Goal: Transaction & Acquisition: Purchase product/service

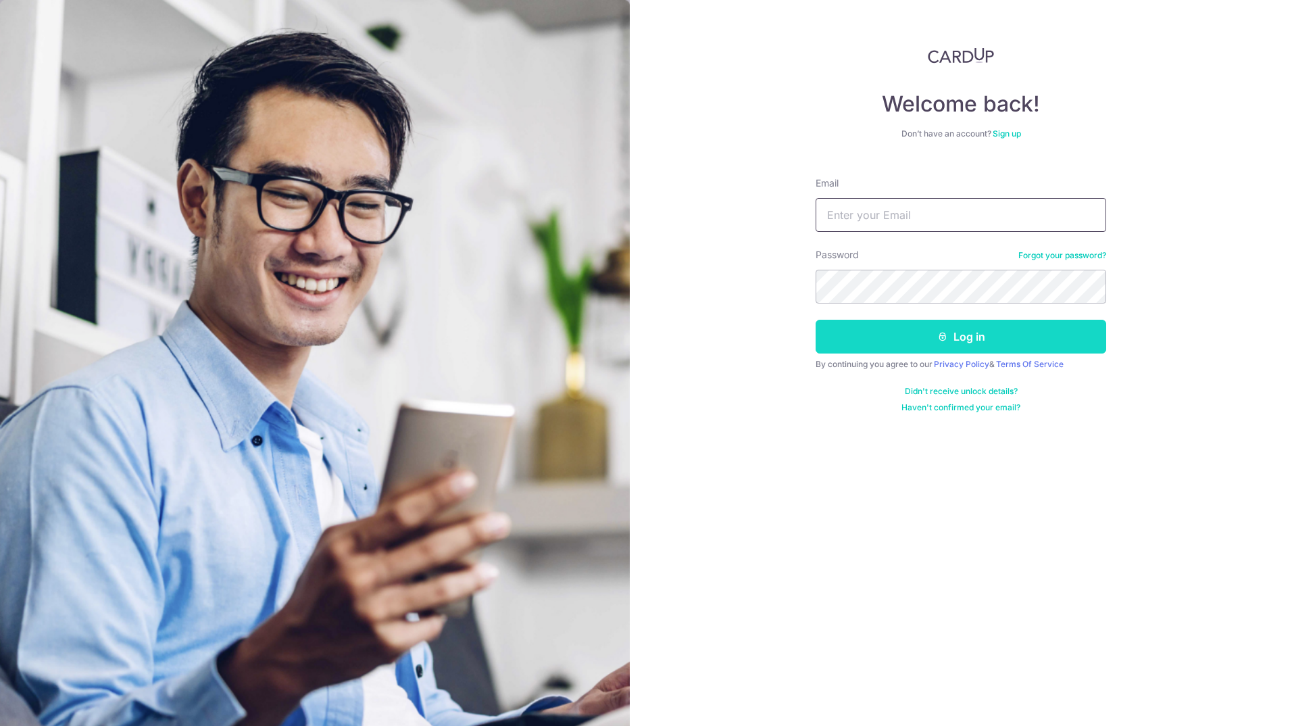
type input "[EMAIL_ADDRESS][DOMAIN_NAME]"
click at [931, 327] on button "Log in" at bounding box center [961, 337] width 291 height 34
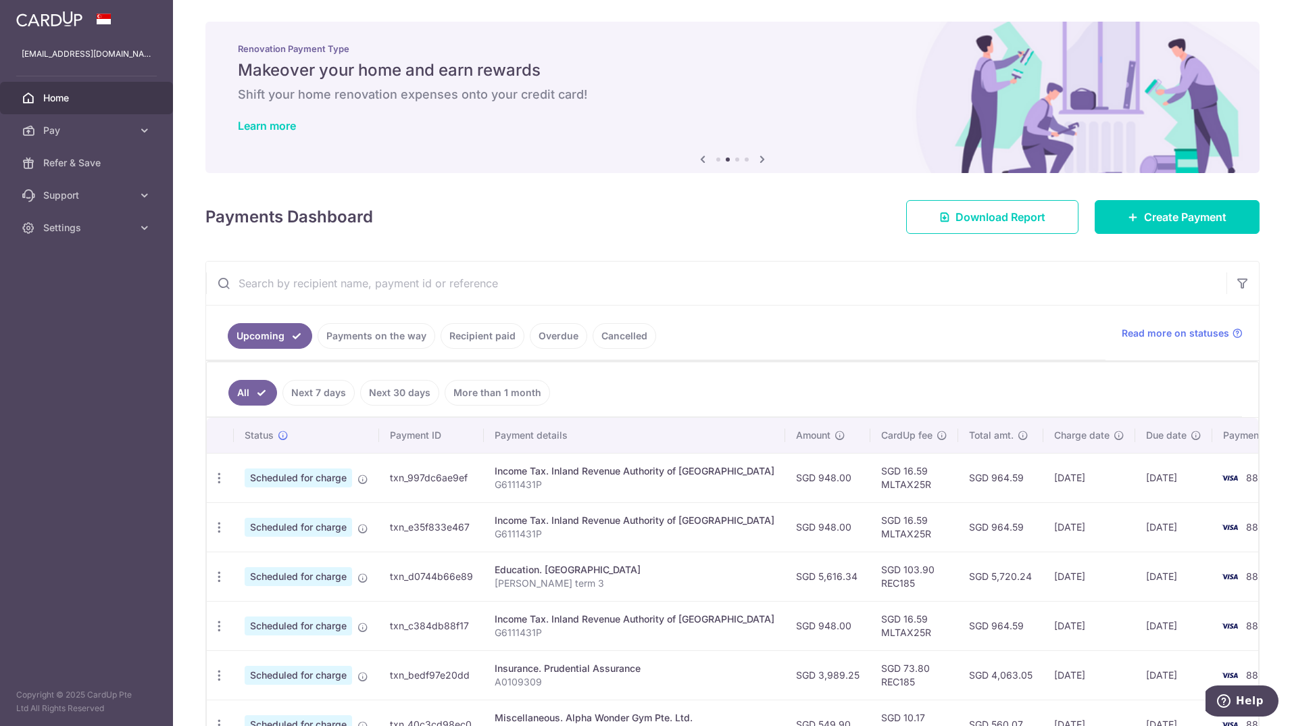
click at [479, 215] on div "Payments Dashboard Download Report Create Payment" at bounding box center [732, 214] width 1054 height 39
click at [1175, 222] on span "Create Payment" at bounding box center [1185, 217] width 82 height 16
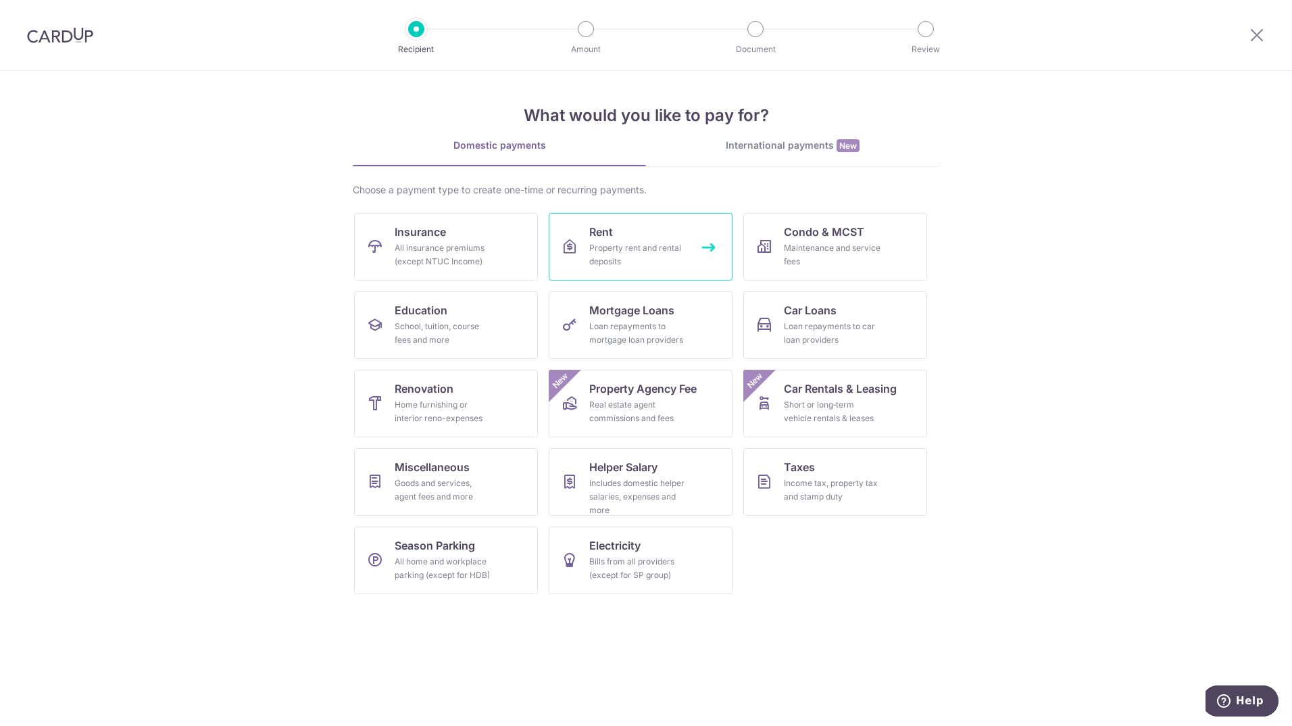
click at [664, 244] on div "Property rent and rental deposits" at bounding box center [637, 254] width 97 height 27
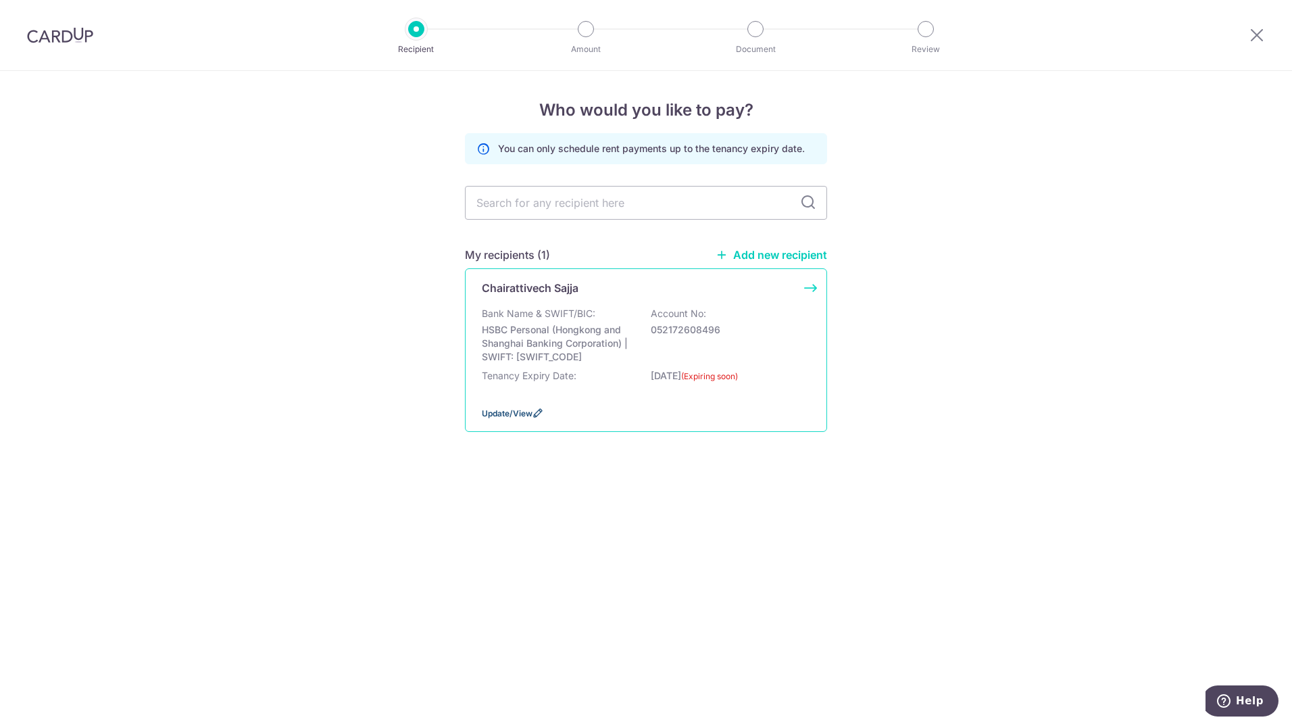
click at [507, 414] on span "Update/View" at bounding box center [507, 413] width 51 height 10
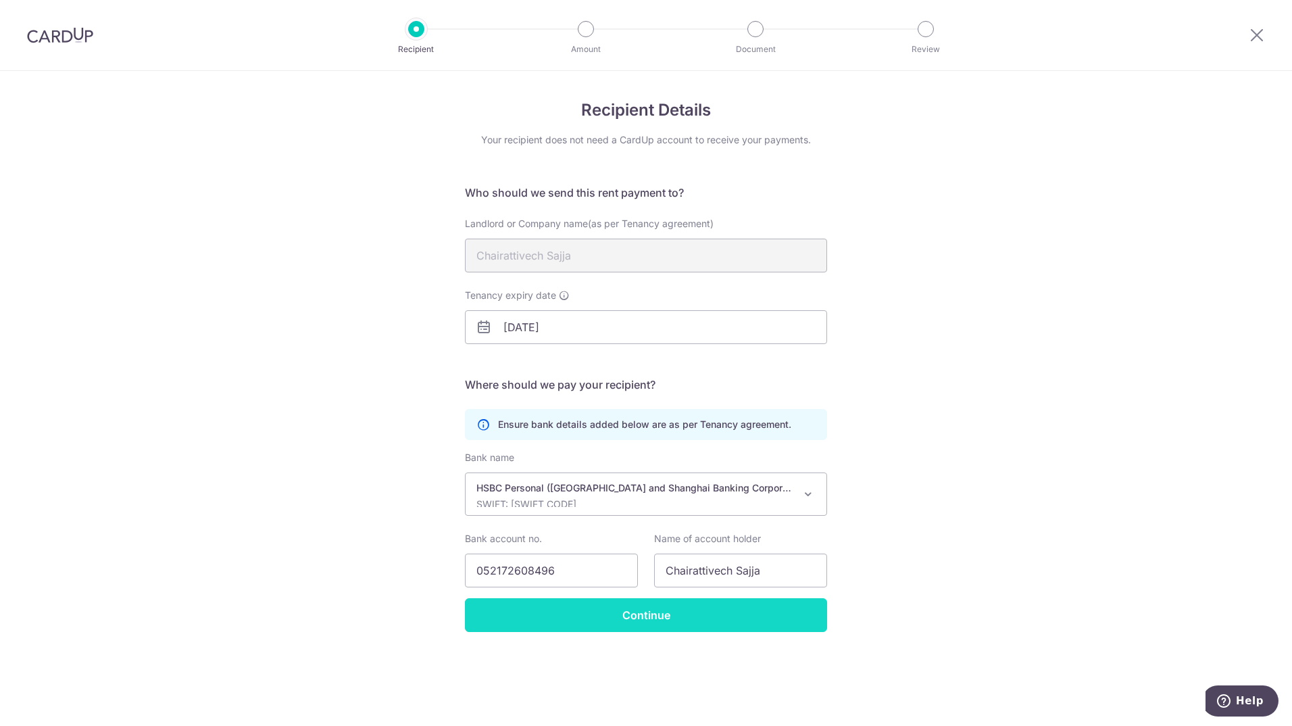
click at [683, 622] on input "Continue" at bounding box center [646, 615] width 362 height 34
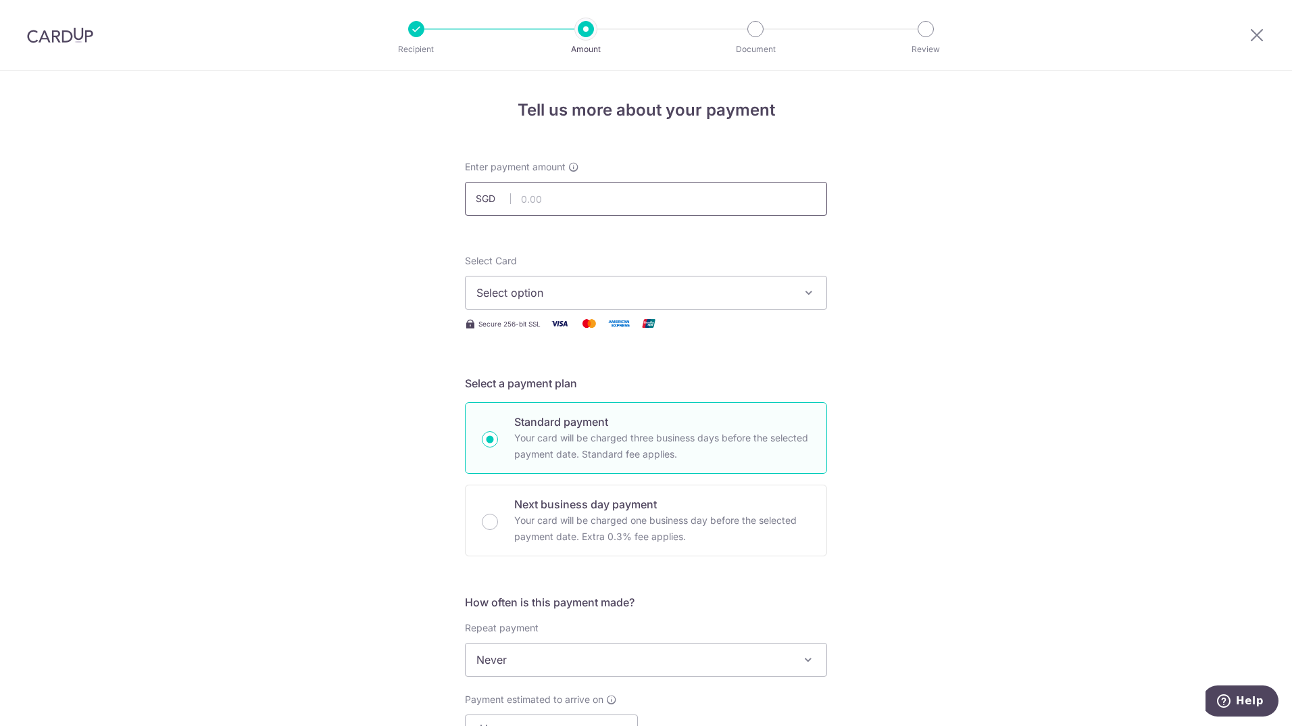
click at [690, 201] on input "text" at bounding box center [646, 199] width 362 height 34
type input "4,200.00"
type input "SAVERENT179"
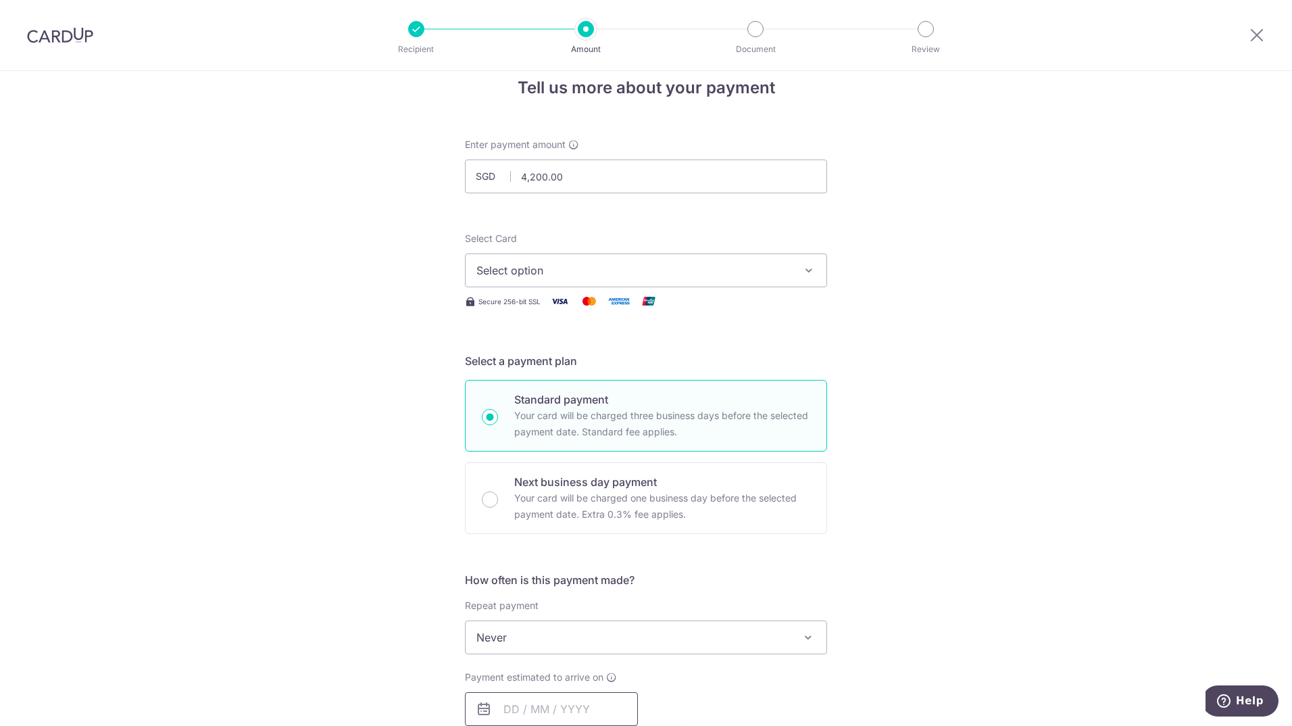
type input "4,200.00"
click at [666, 264] on span "Select option" at bounding box center [633, 270] width 315 height 16
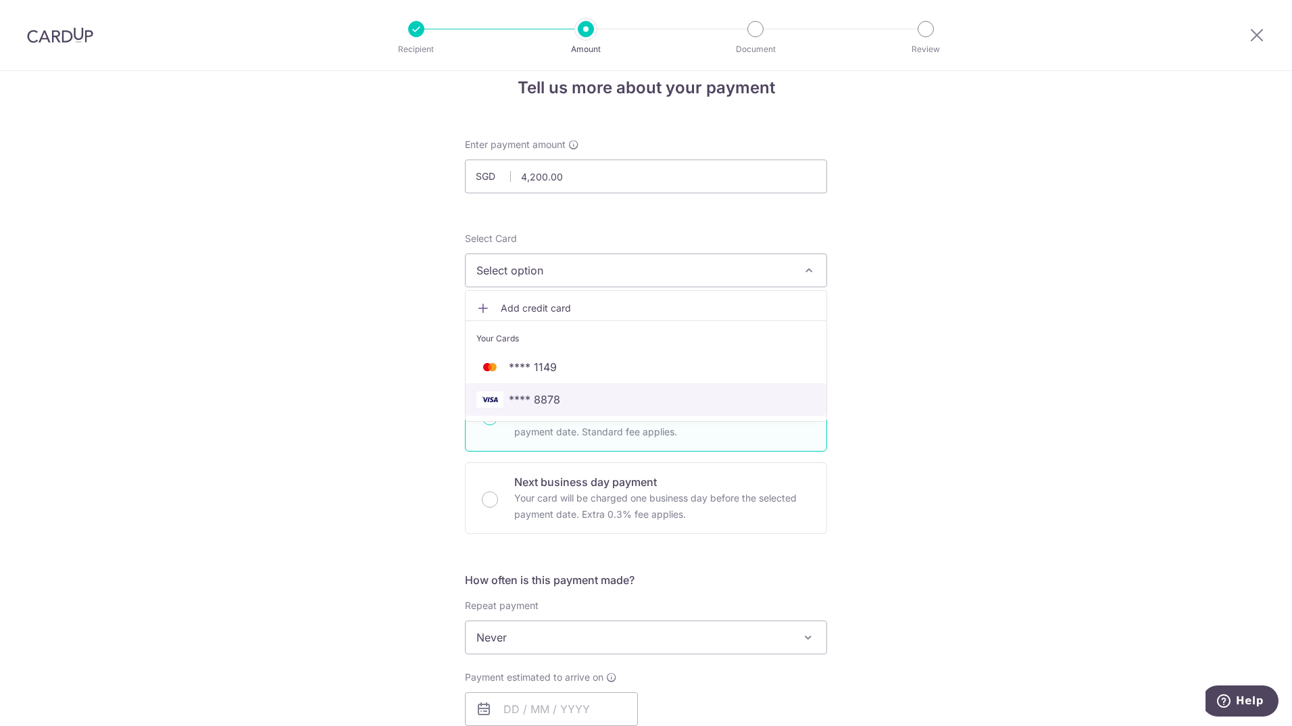
click at [608, 399] on span "**** 8878" at bounding box center [645, 399] width 339 height 16
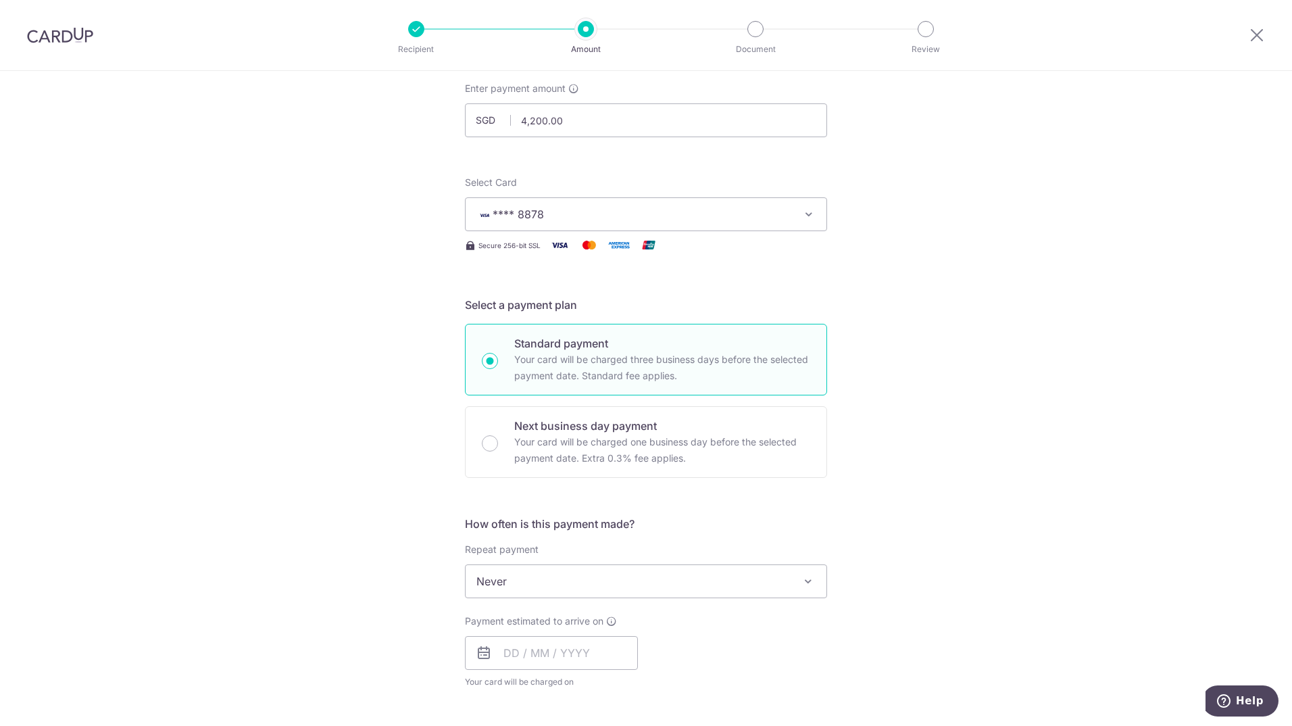
scroll to position [157, 0]
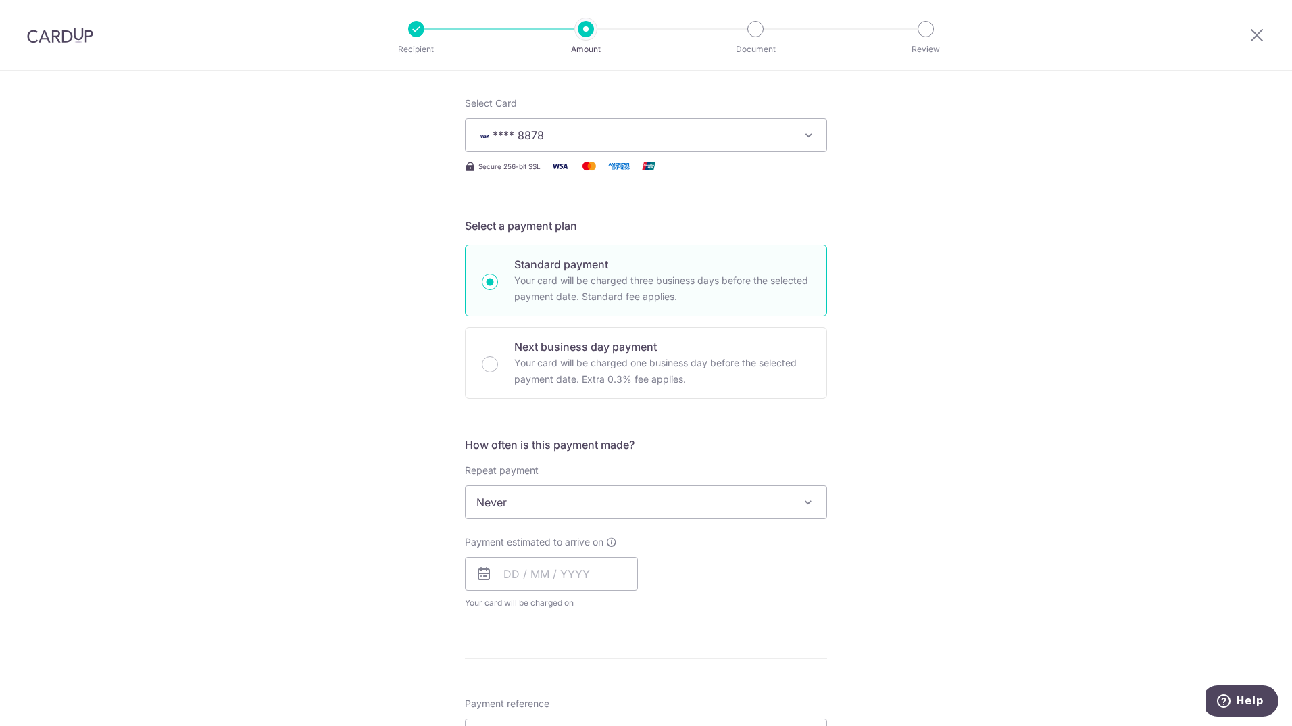
click at [700, 512] on span "Never" at bounding box center [646, 502] width 361 height 32
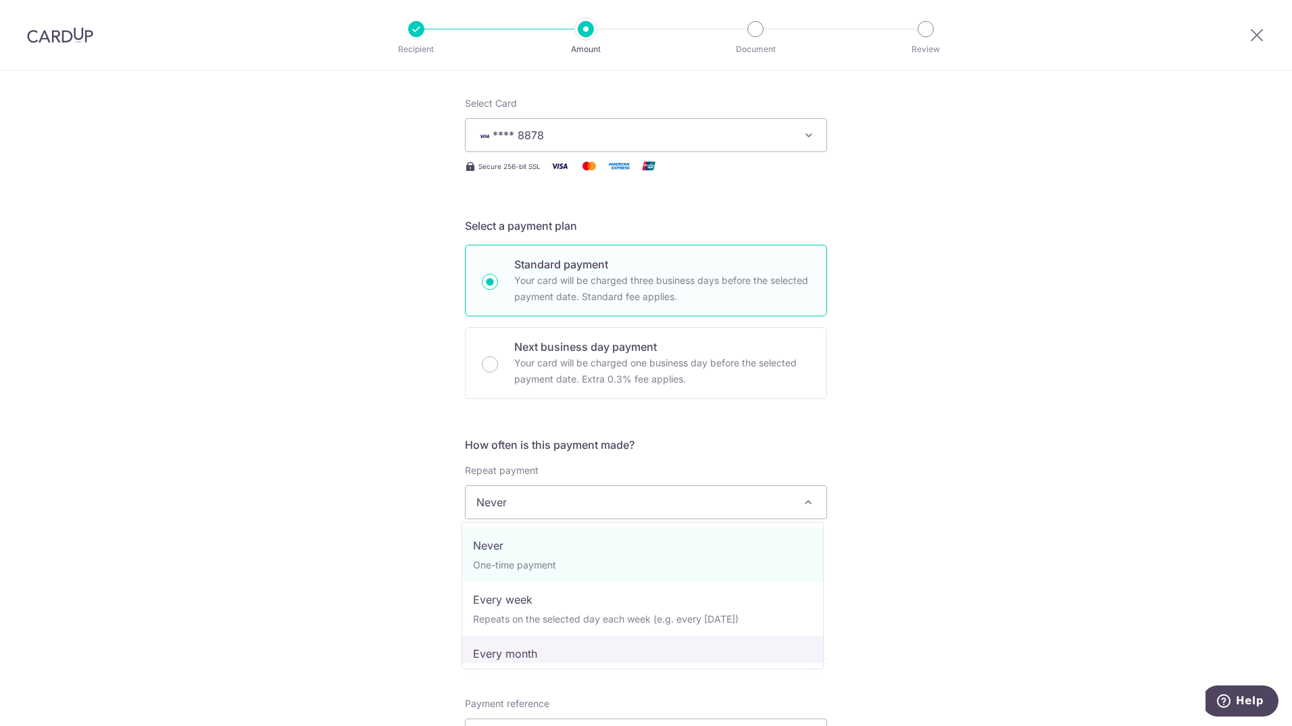
select select "3"
type input "02/10/2025"
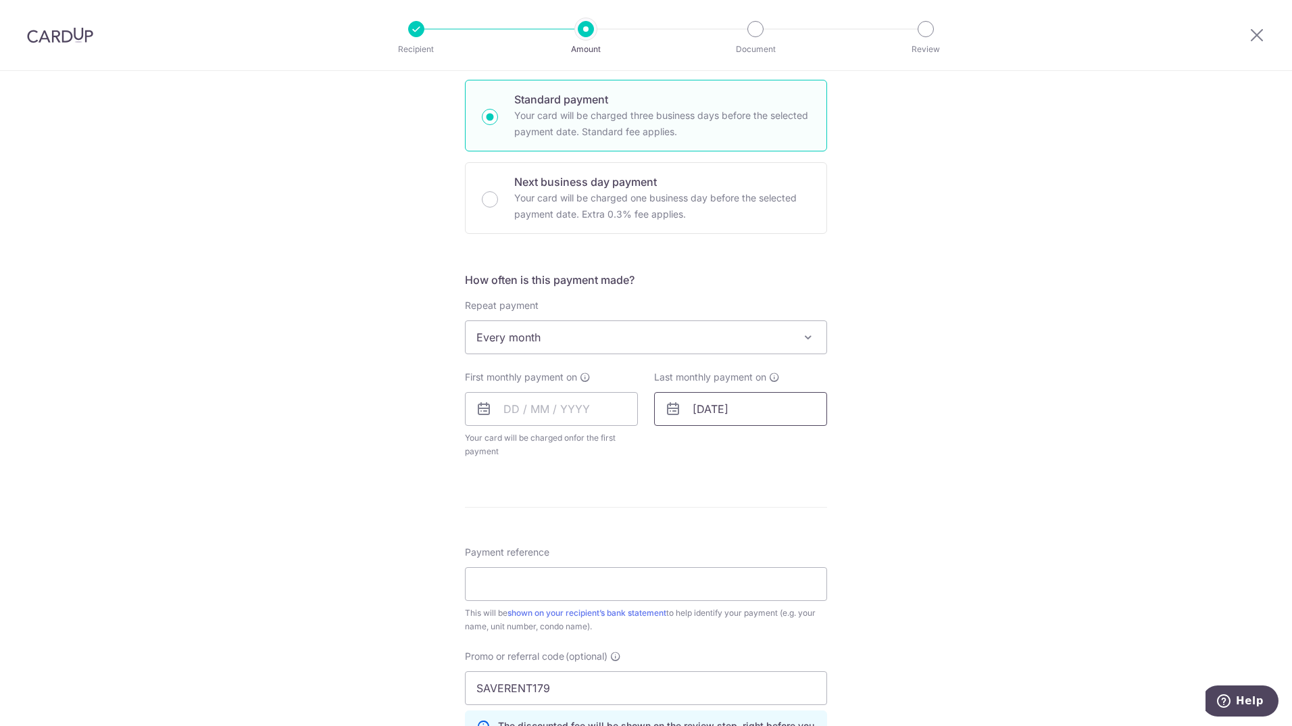
scroll to position [360, 0]
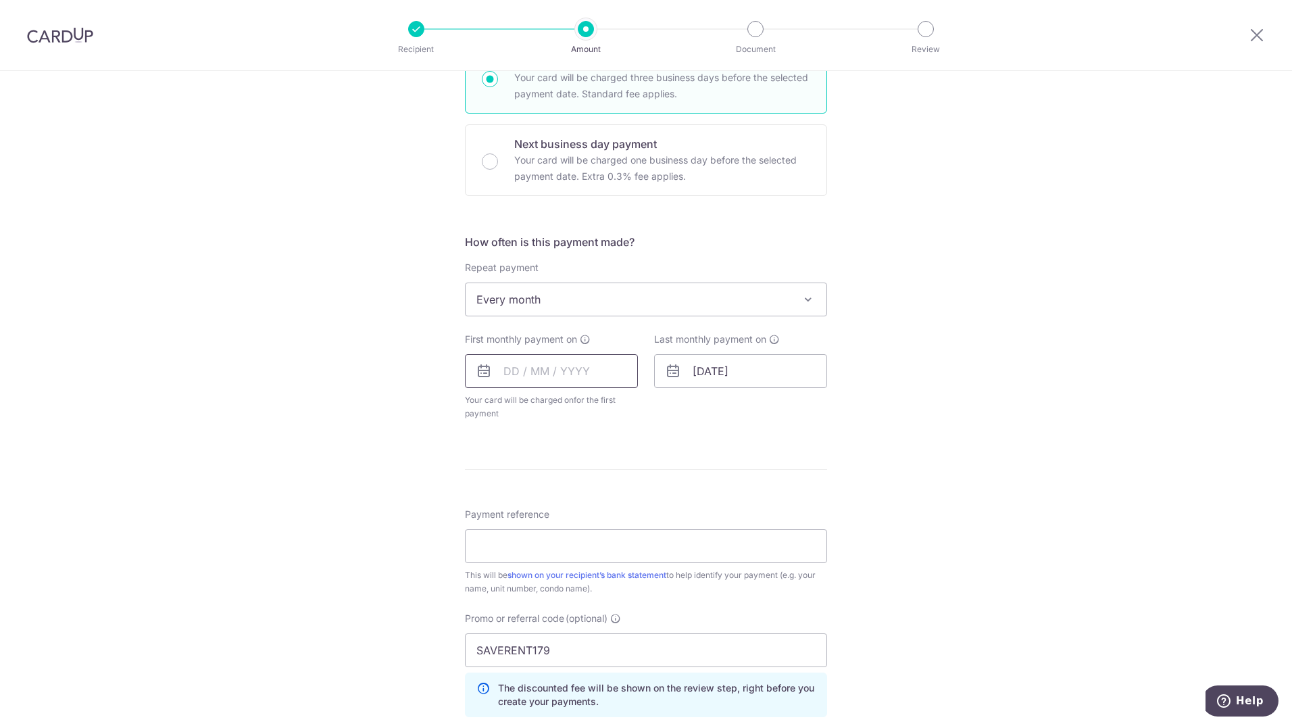
click at [563, 376] on input "text" at bounding box center [551, 371] width 173 height 34
click at [570, 552] on link "24" at bounding box center [574, 548] width 22 height 22
type input "24/09/2025"
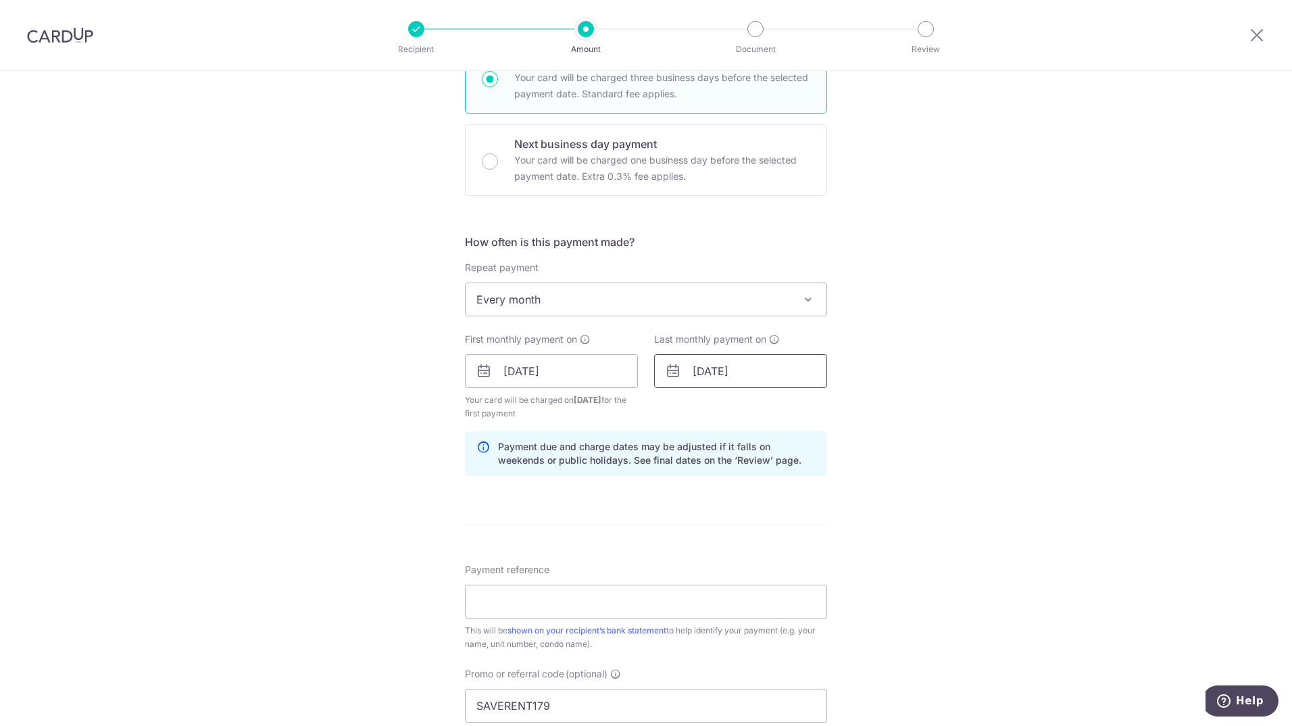
click at [783, 380] on input "02/10/2025" at bounding box center [740, 371] width 173 height 34
click at [843, 404] on link "Next" at bounding box center [845, 407] width 16 height 16
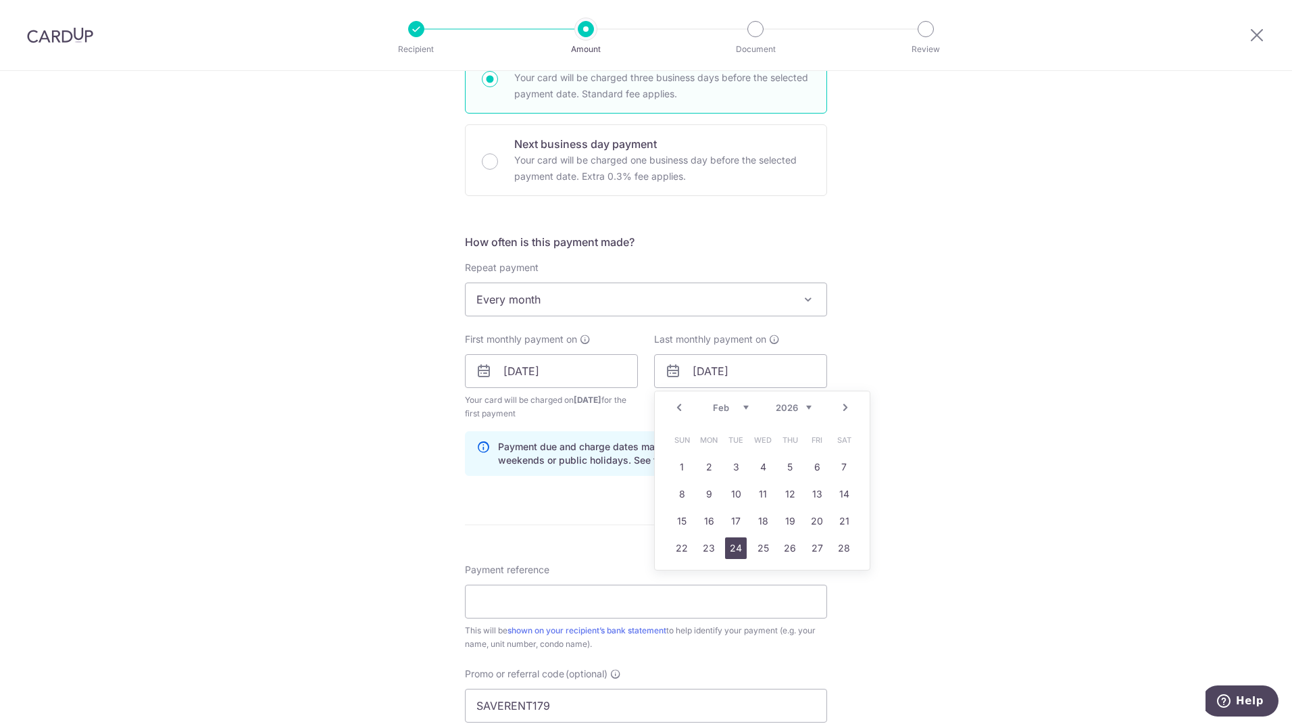
click at [739, 549] on link "24" at bounding box center [736, 548] width 22 height 22
type input "24/02/2026"
click at [962, 479] on div "Tell us more about your payment Enter payment amount SGD 4,200.00 4200.00 Selec…" at bounding box center [646, 387] width 1292 height 1352
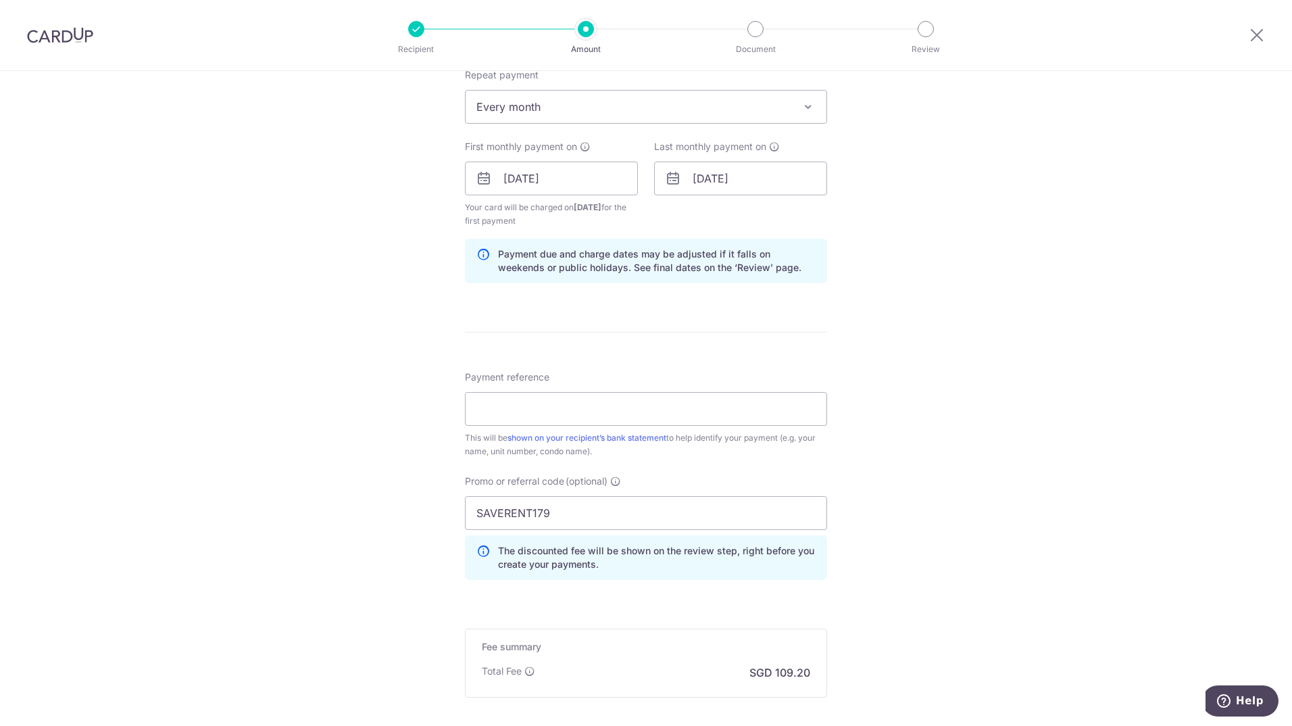
scroll to position [563, 0]
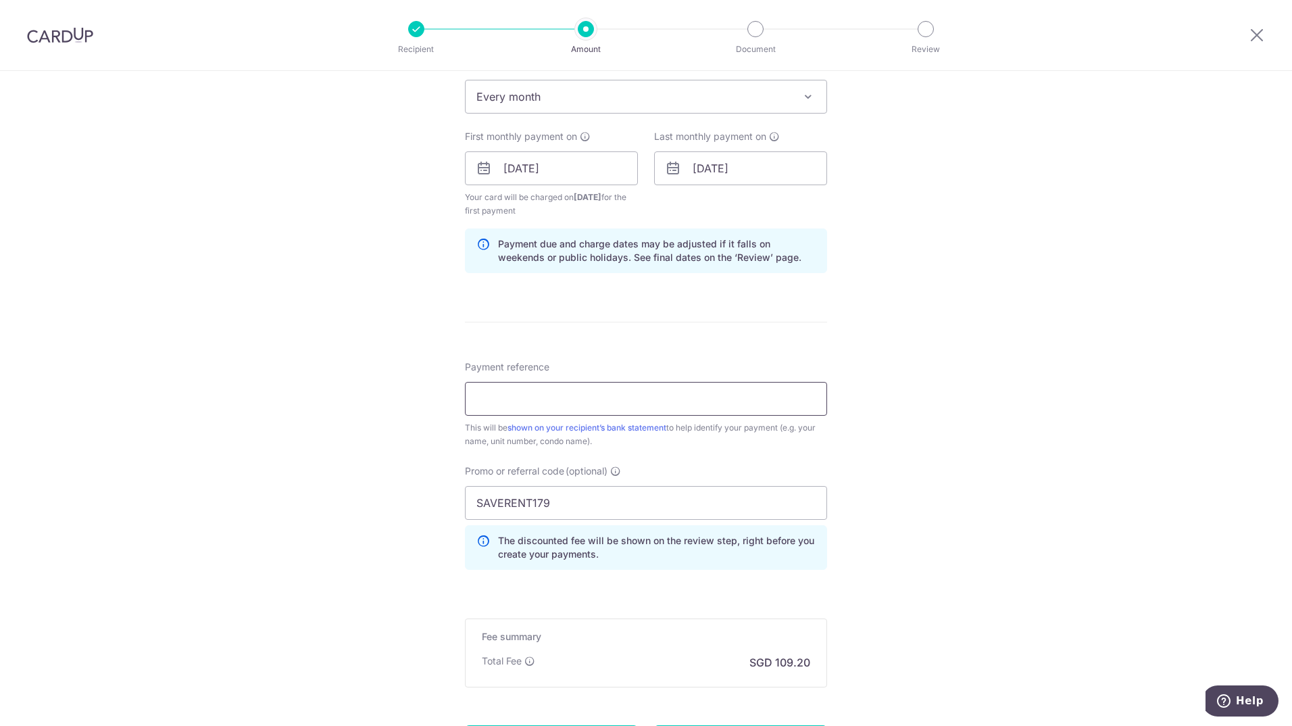
click at [736, 399] on input "Payment reference" at bounding box center [646, 399] width 362 height 34
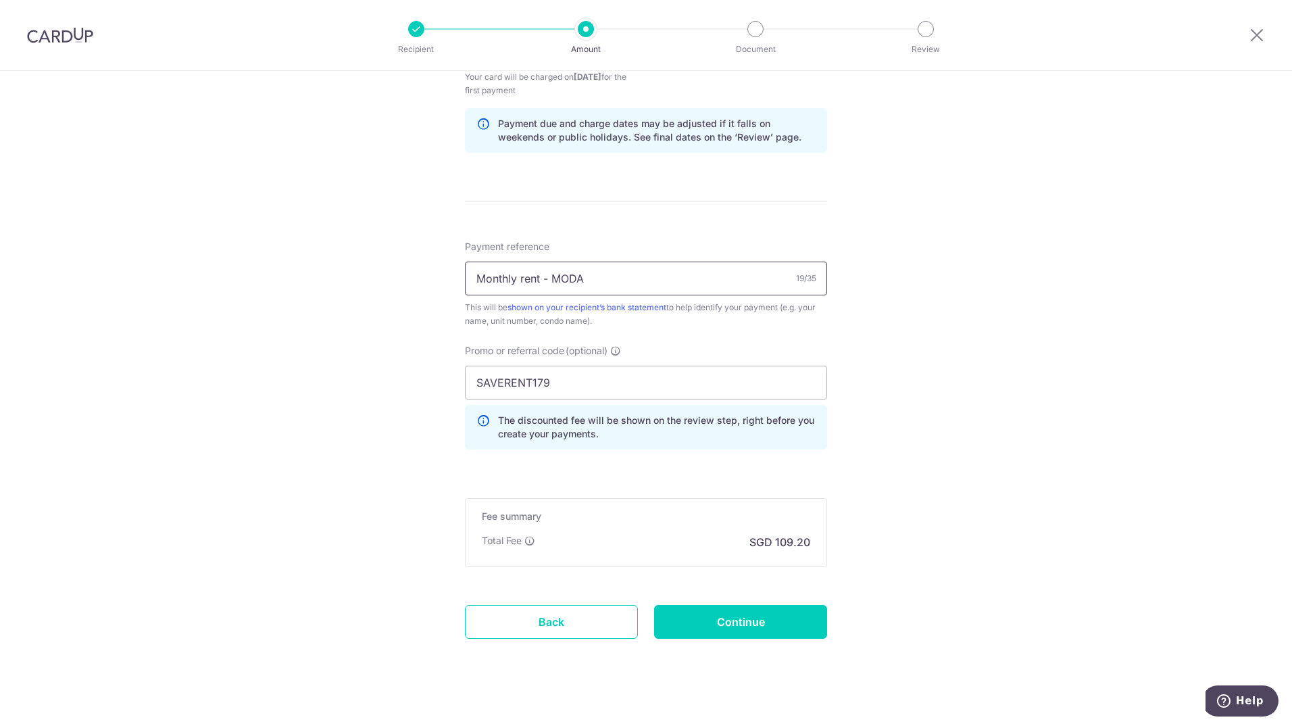
scroll to position [697, 0]
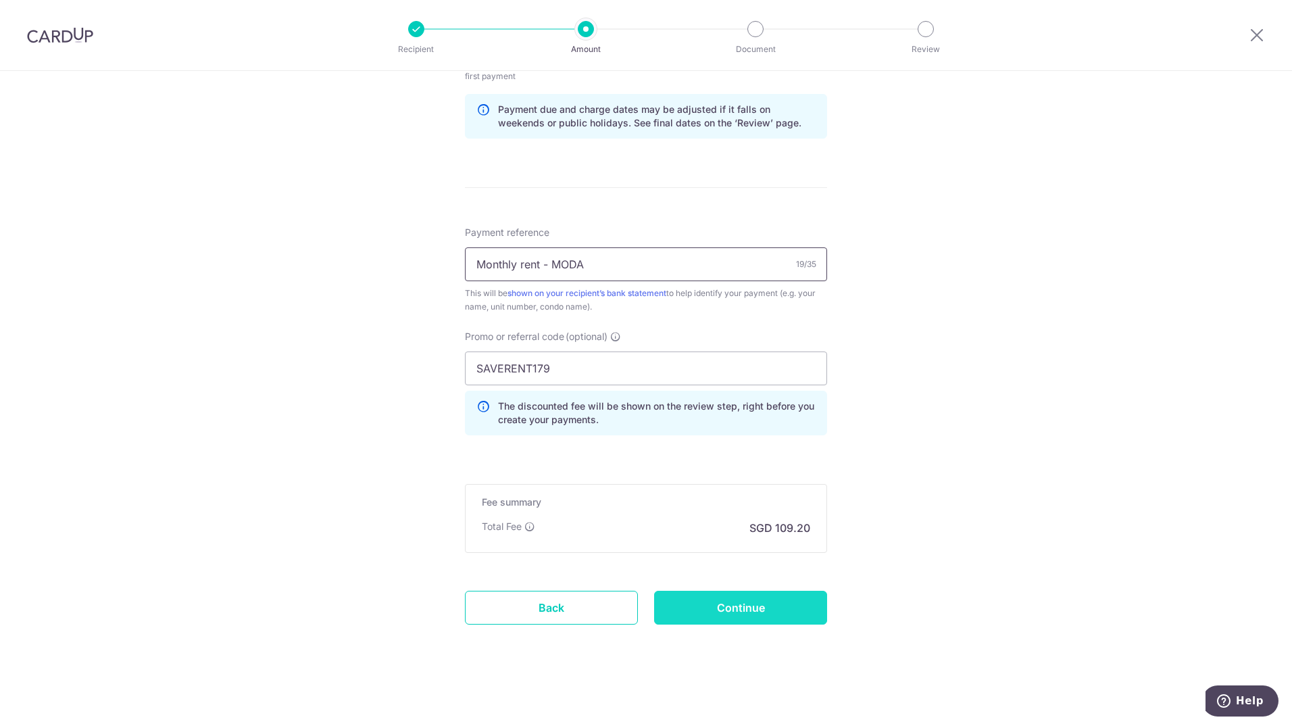
type input "Monthly rent - MODA"
click at [706, 602] on input "Continue" at bounding box center [740, 608] width 173 height 34
type input "Create Schedule"
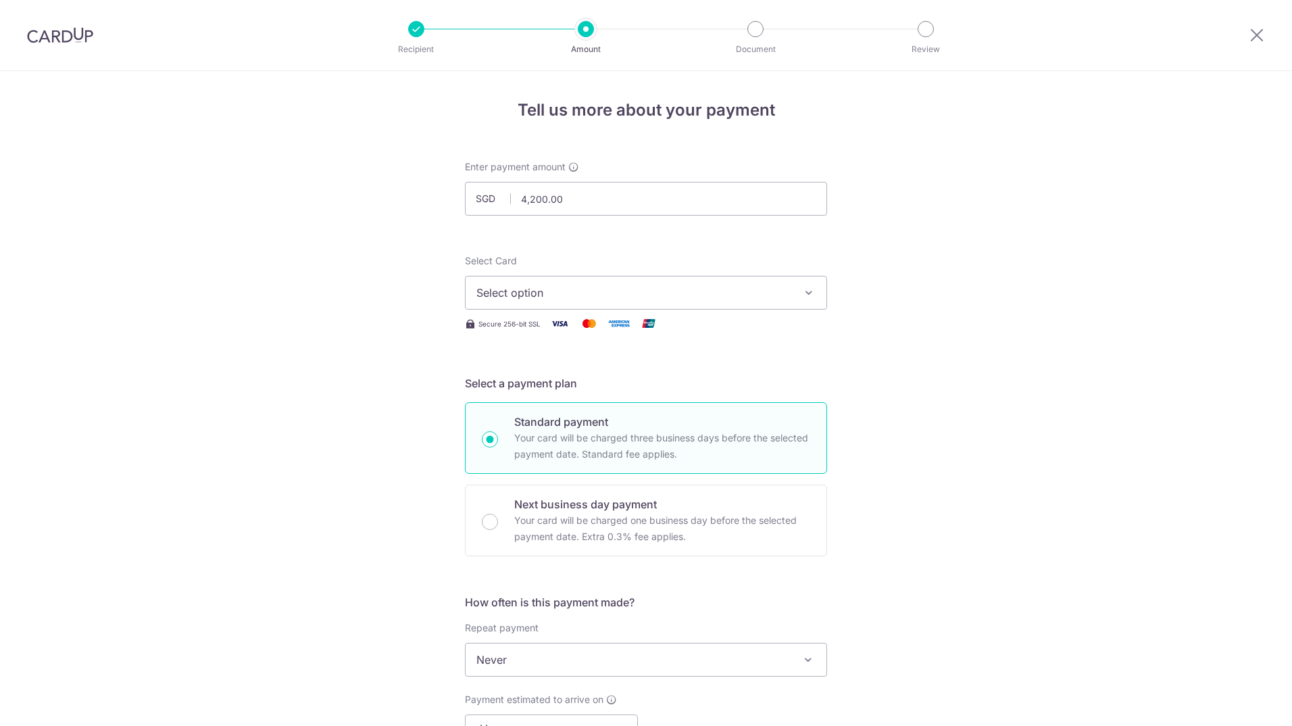
select select "3"
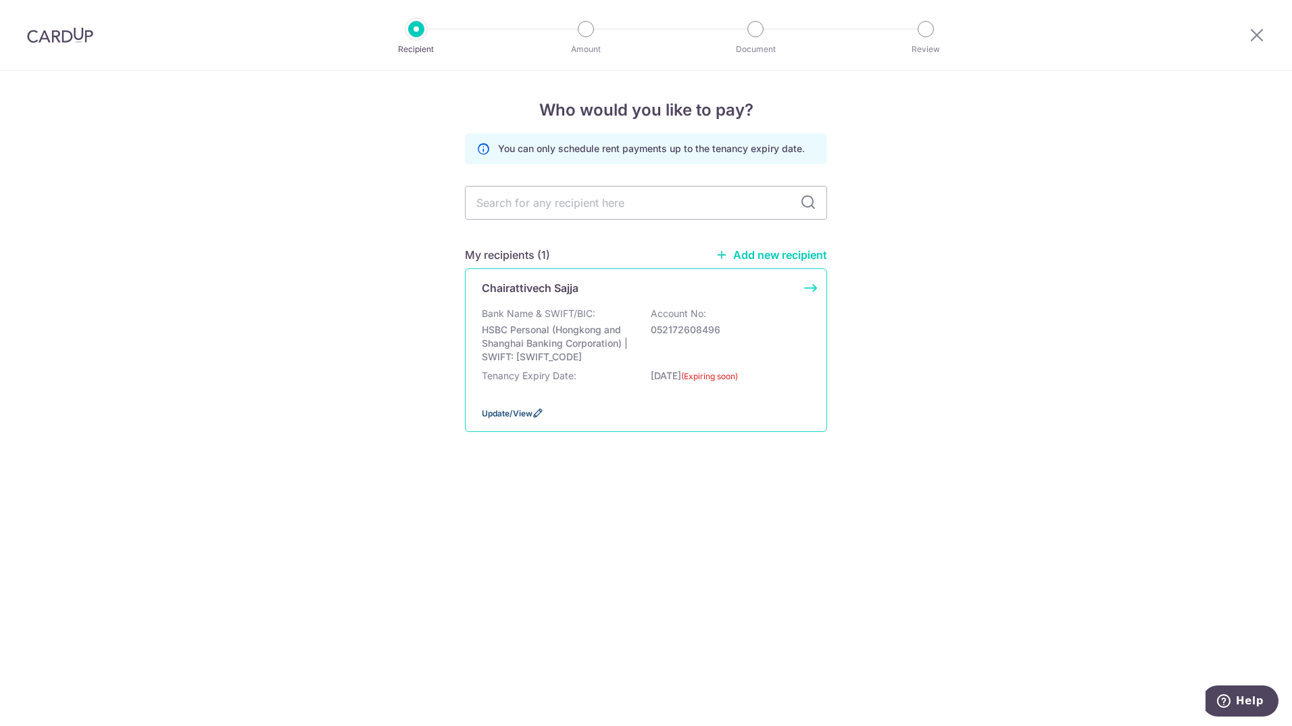
click at [496, 413] on span "Update/View" at bounding box center [507, 413] width 51 height 10
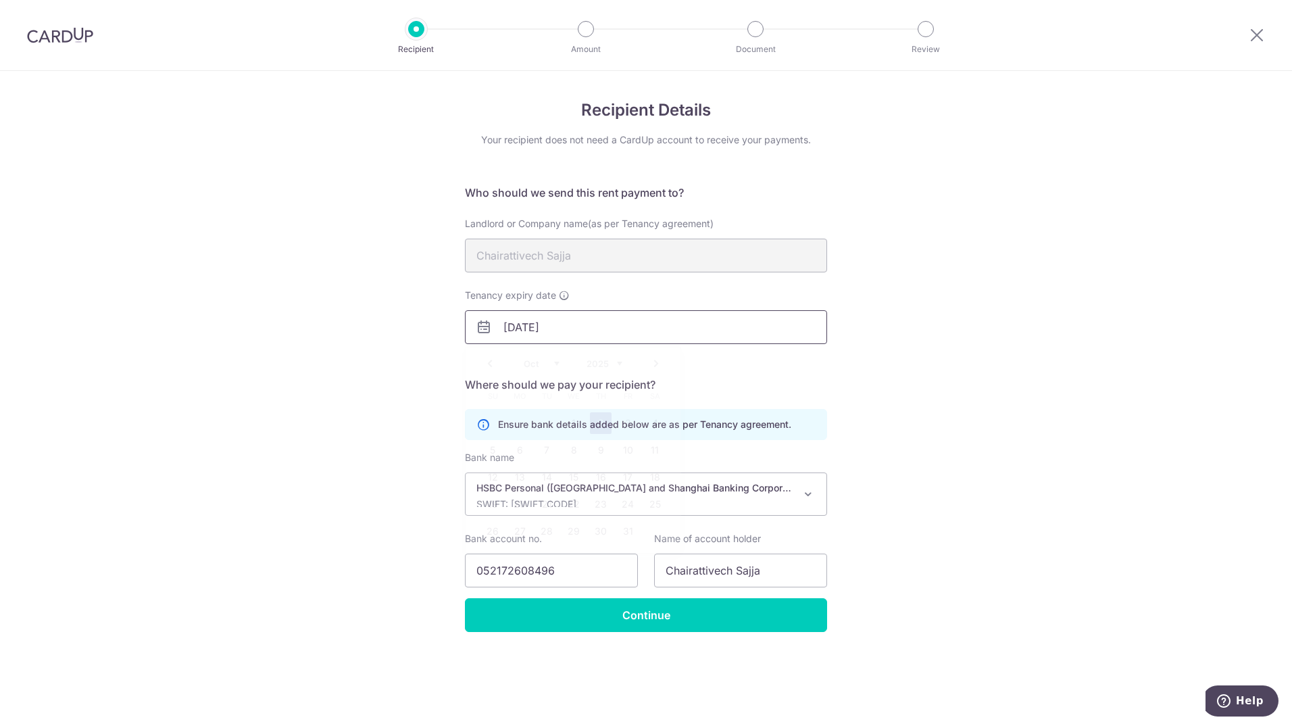
click at [597, 328] on input "02/10/2025" at bounding box center [646, 327] width 362 height 34
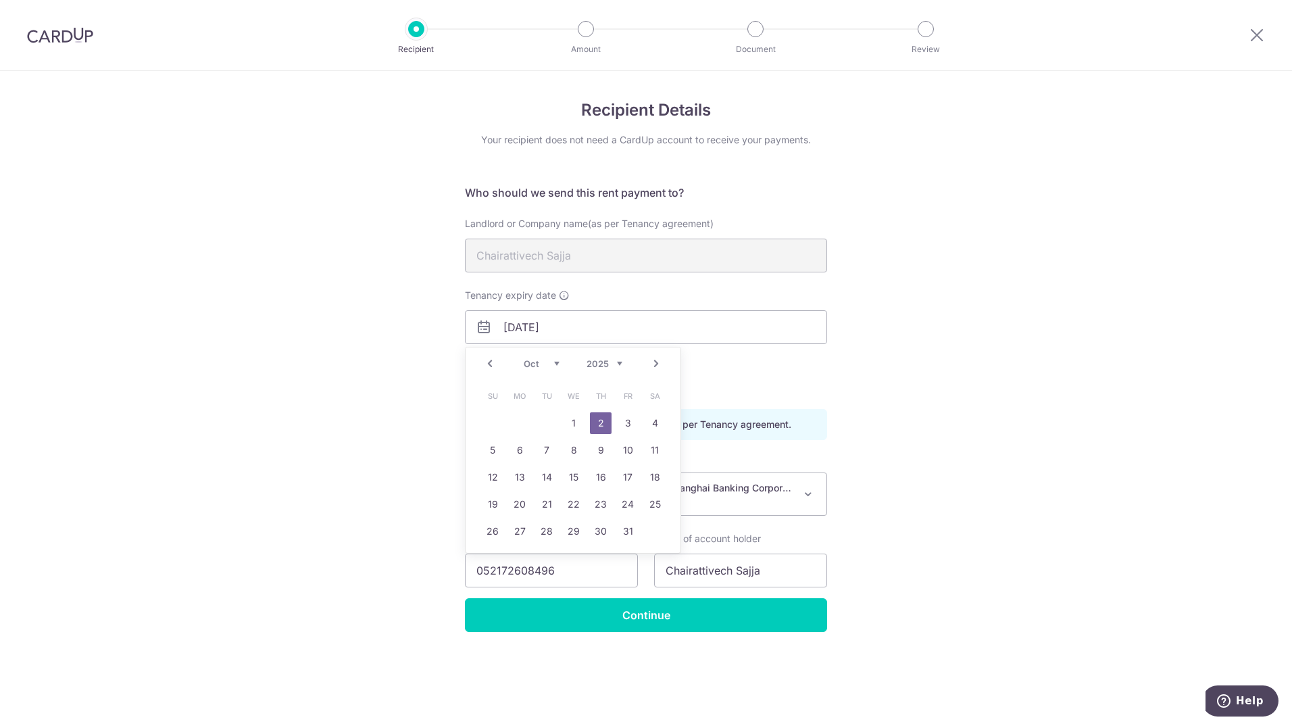
click at [620, 365] on select "2025 2026 2027 2028 2029 2030 2031 2032 2033 2034 2035" at bounding box center [605, 363] width 36 height 11
click at [627, 428] on link "2" at bounding box center [628, 423] width 22 height 22
type input "02/10/2026"
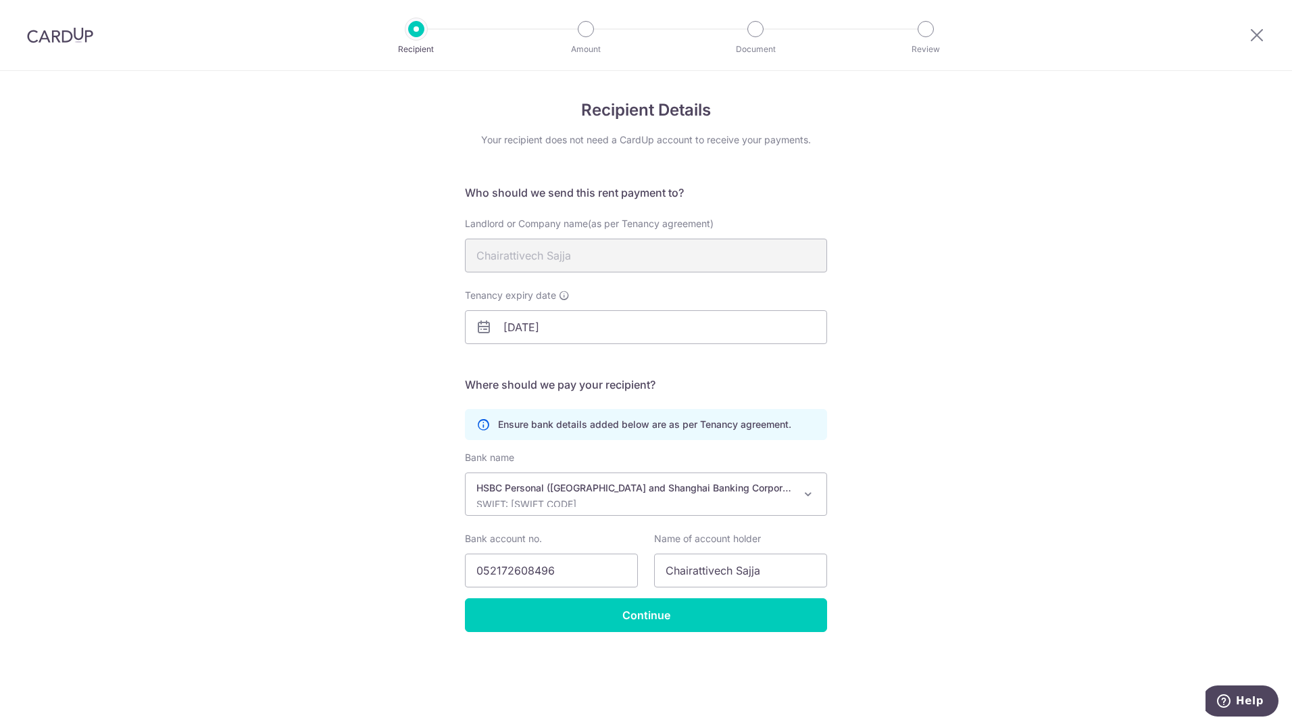
click at [956, 427] on div "Recipient Details Your recipient does not need a CardUp account to receive your…" at bounding box center [646, 398] width 1292 height 655
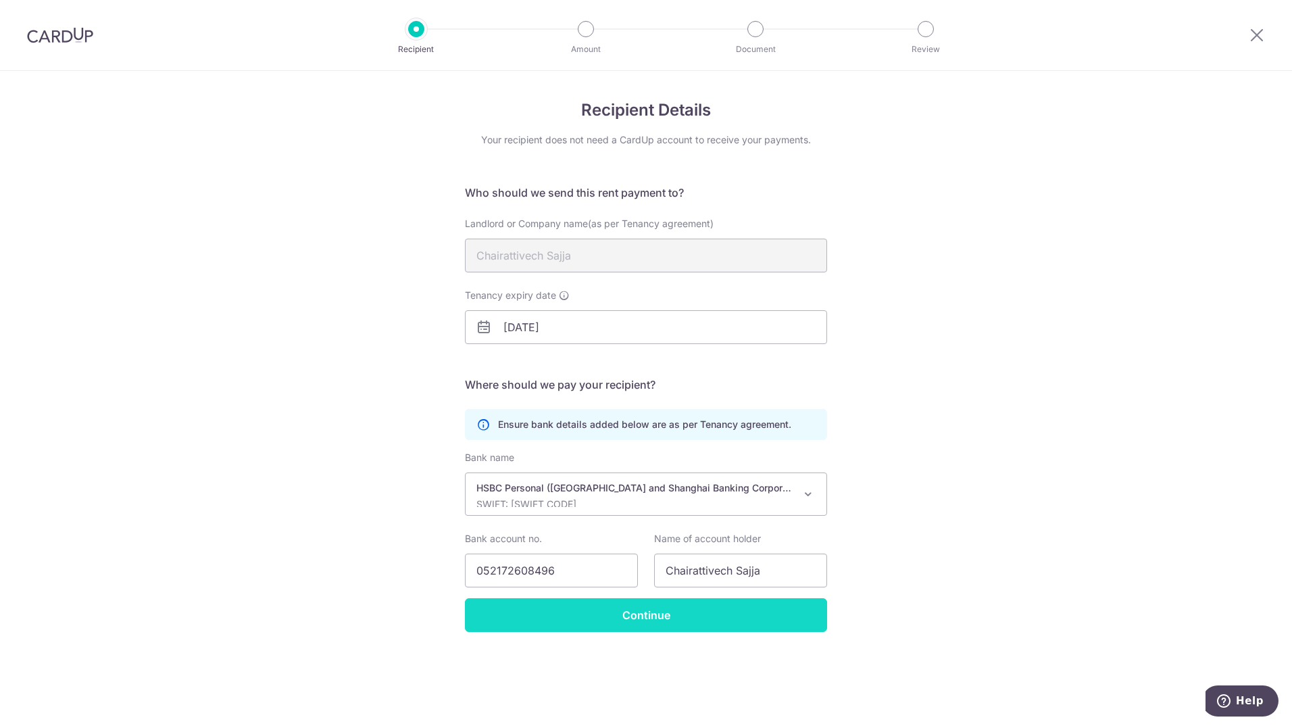
click at [658, 617] on input "Continue" at bounding box center [646, 615] width 362 height 34
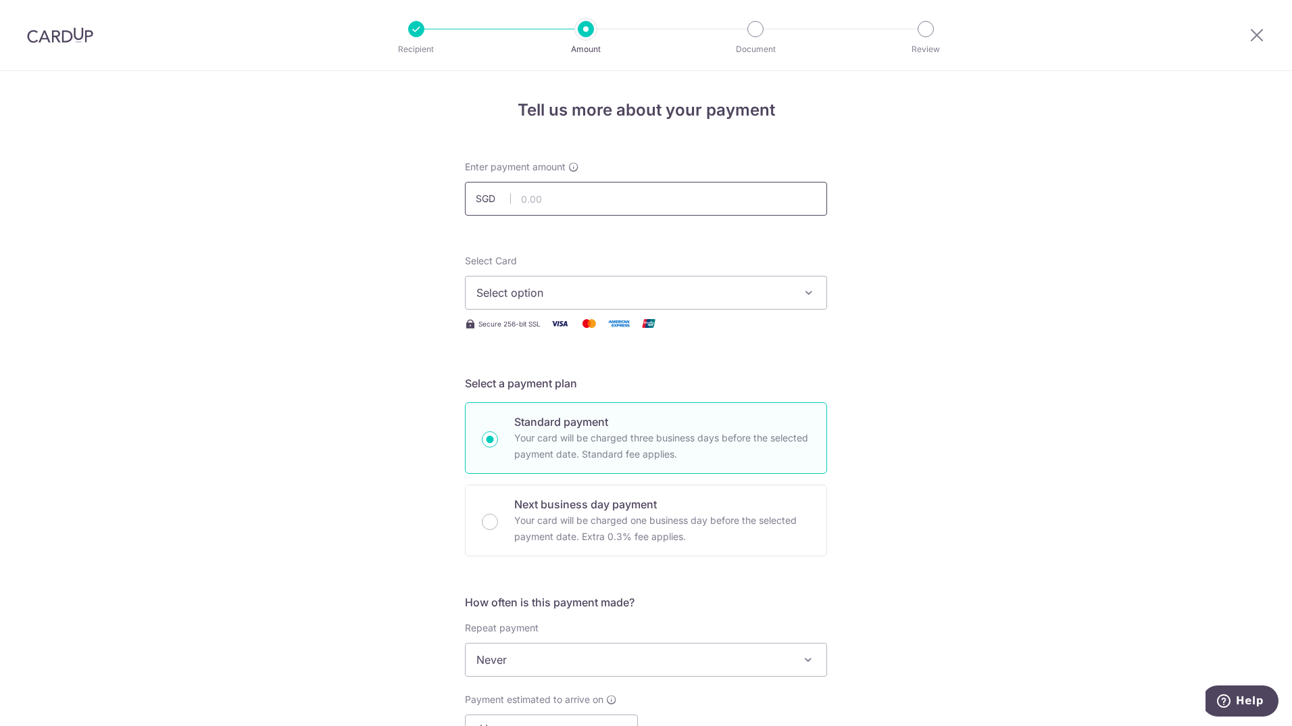
click at [616, 201] on input "text" at bounding box center [646, 199] width 362 height 34
type input "4,200.00"
type input "SAVERENT179"
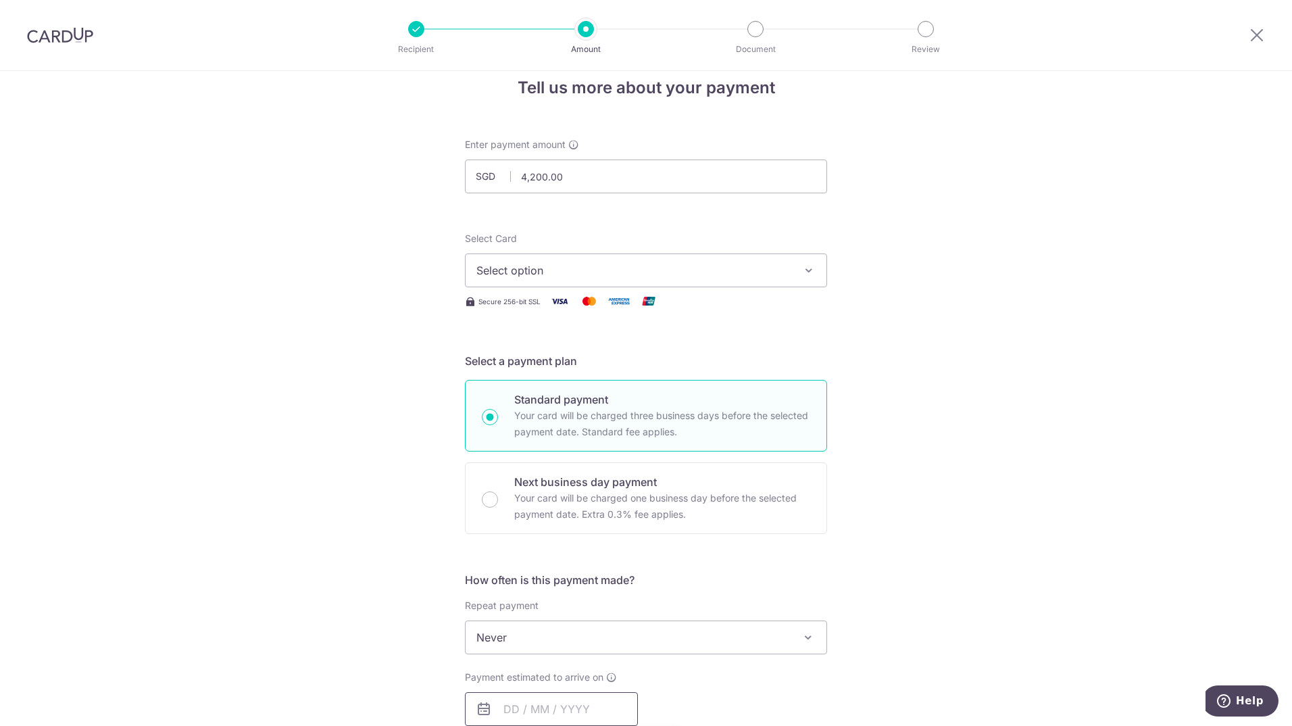
type input "4,200.00"
click at [626, 268] on span "Select option" at bounding box center [633, 270] width 315 height 16
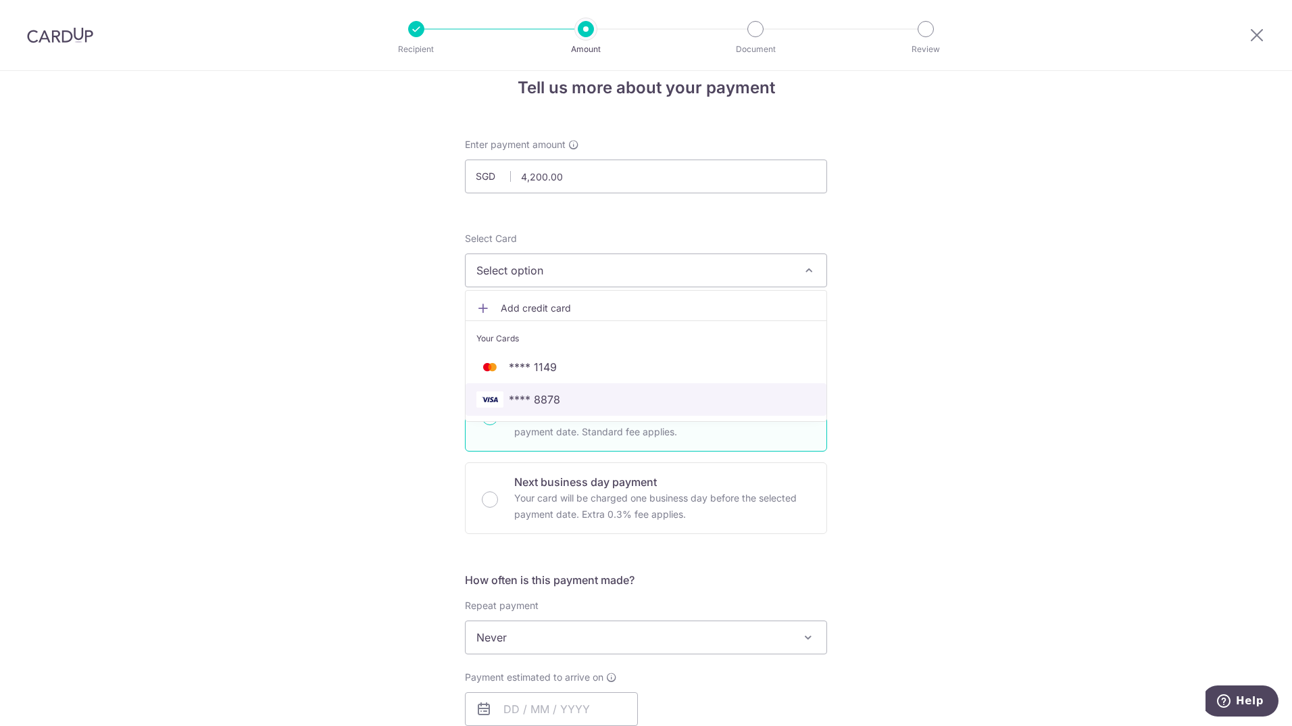
click at [614, 396] on span "**** 8878" at bounding box center [645, 399] width 339 height 16
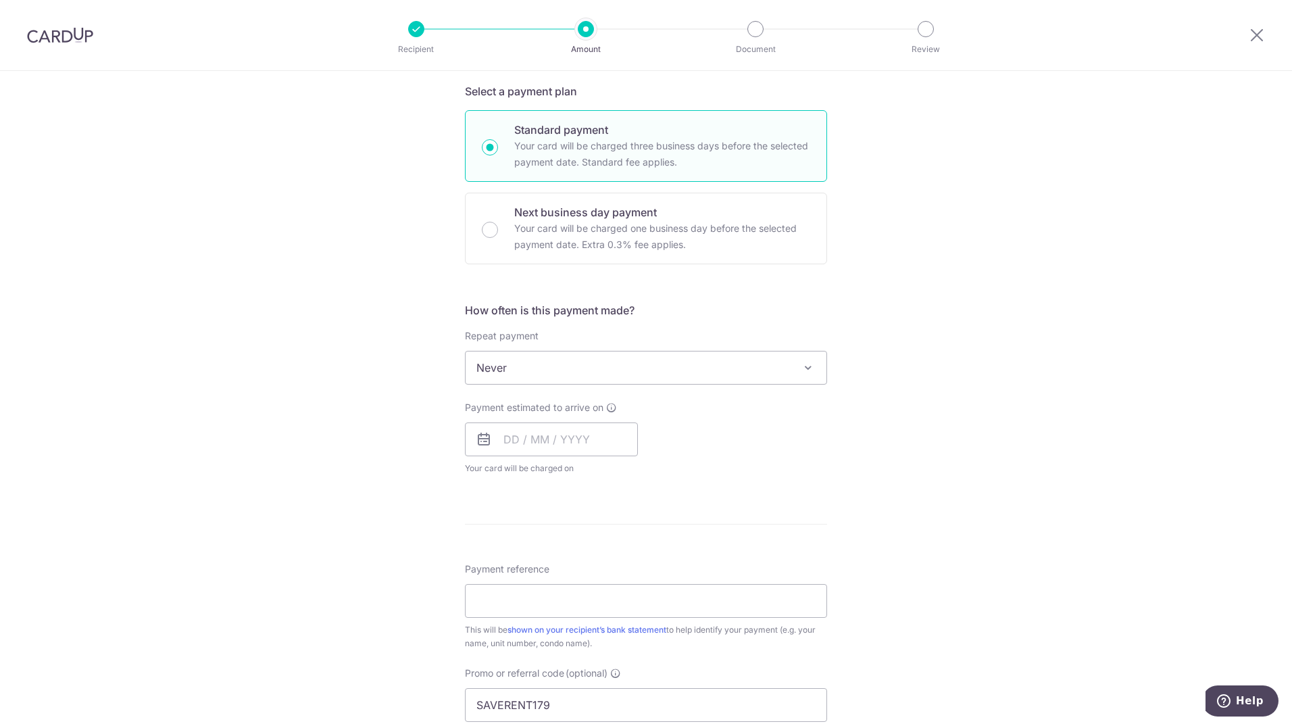
scroll to position [293, 0]
click at [647, 370] on span "Never" at bounding box center [646, 367] width 361 height 32
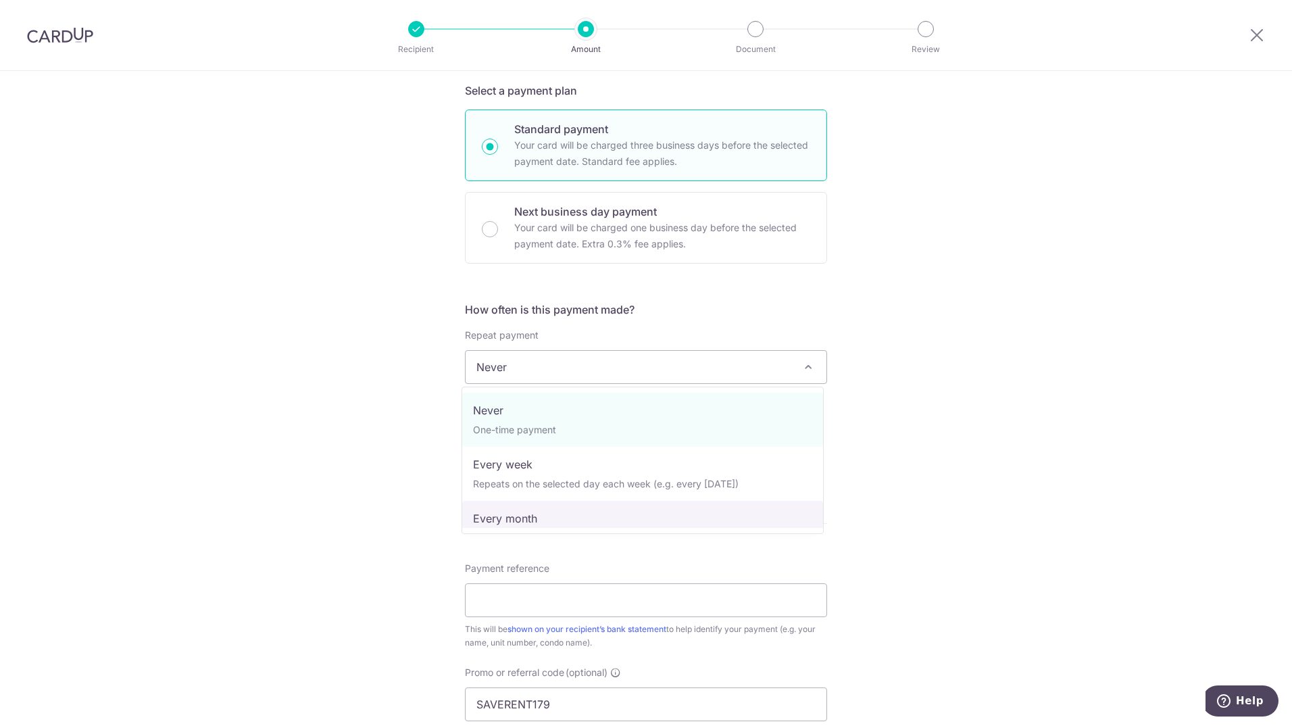
select select "3"
type input "[DATE]"
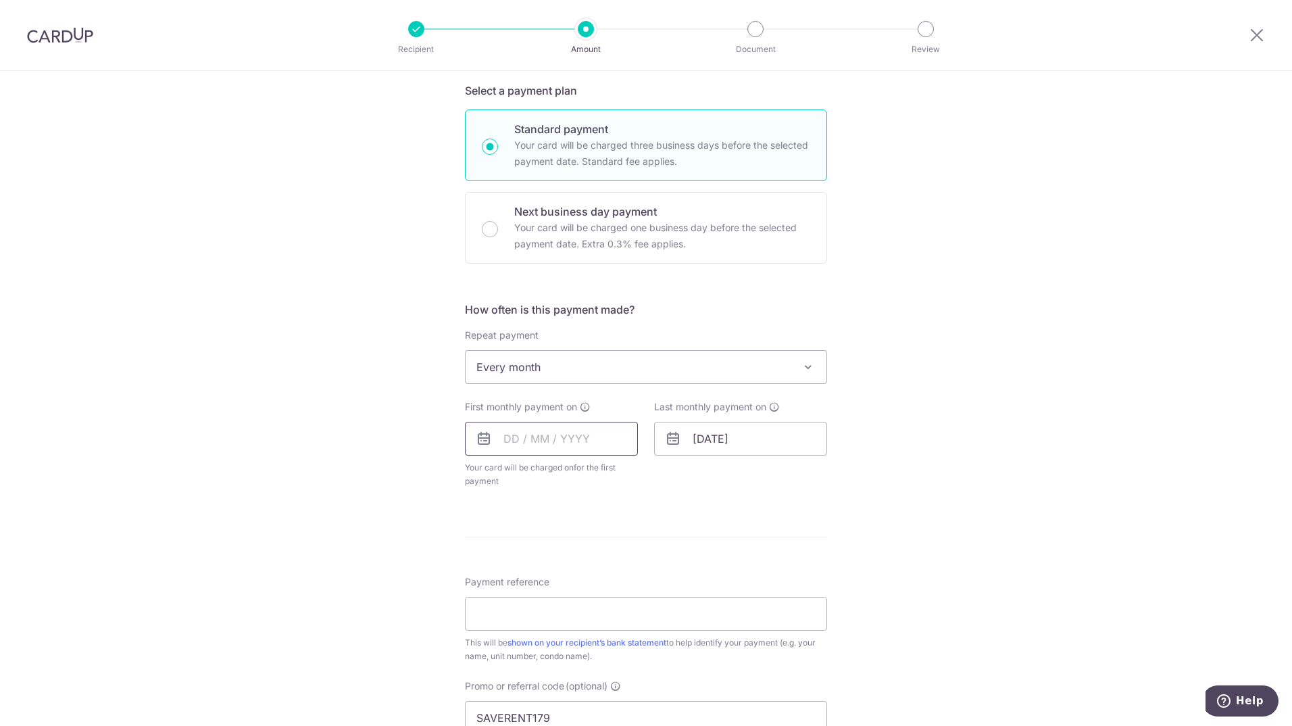
click at [567, 442] on input "text" at bounding box center [551, 439] width 173 height 34
click at [603, 626] on link "25" at bounding box center [601, 616] width 22 height 22
type input "[DATE]"
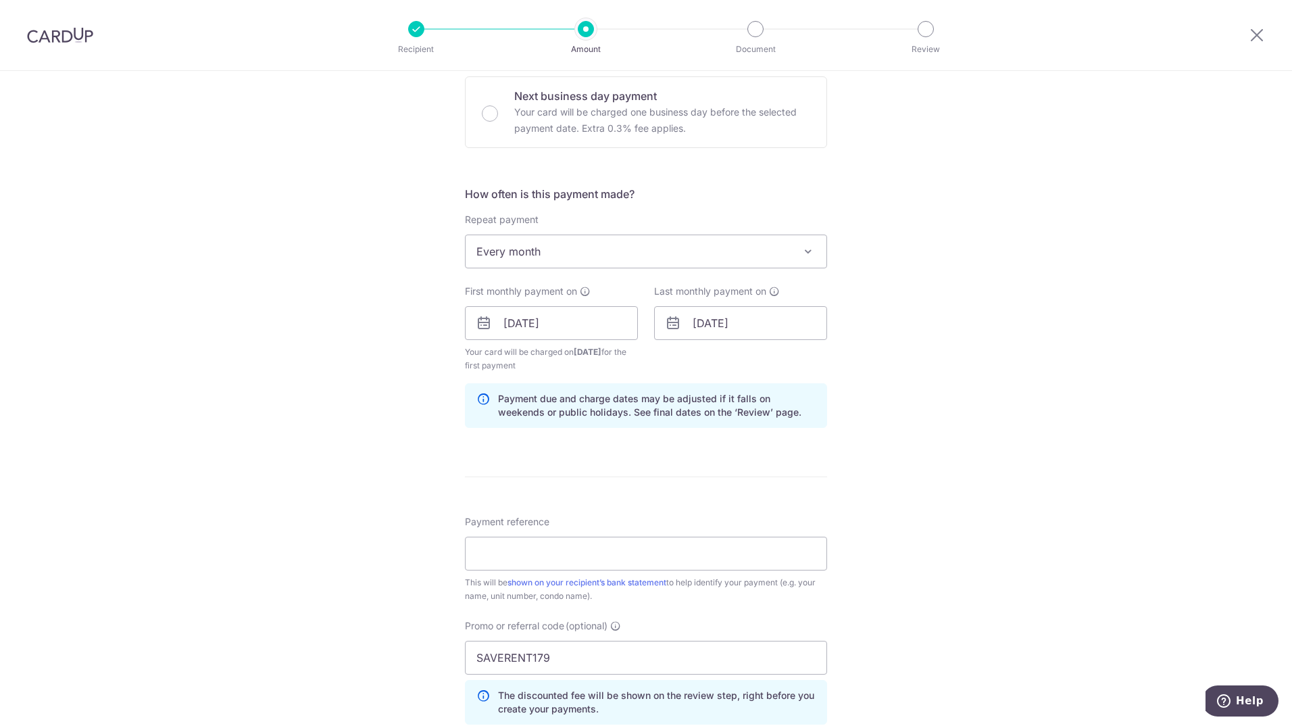
scroll to position [428, 0]
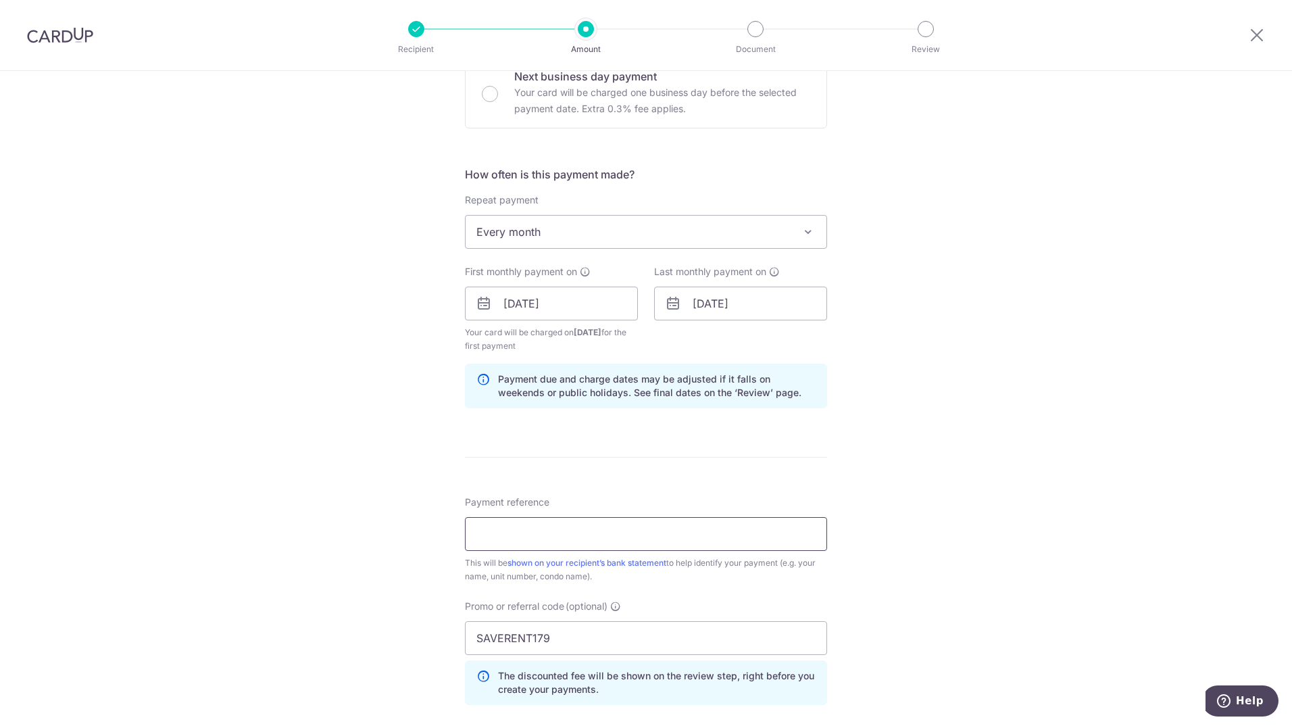
click at [685, 536] on input "Payment reference" at bounding box center [646, 534] width 362 height 34
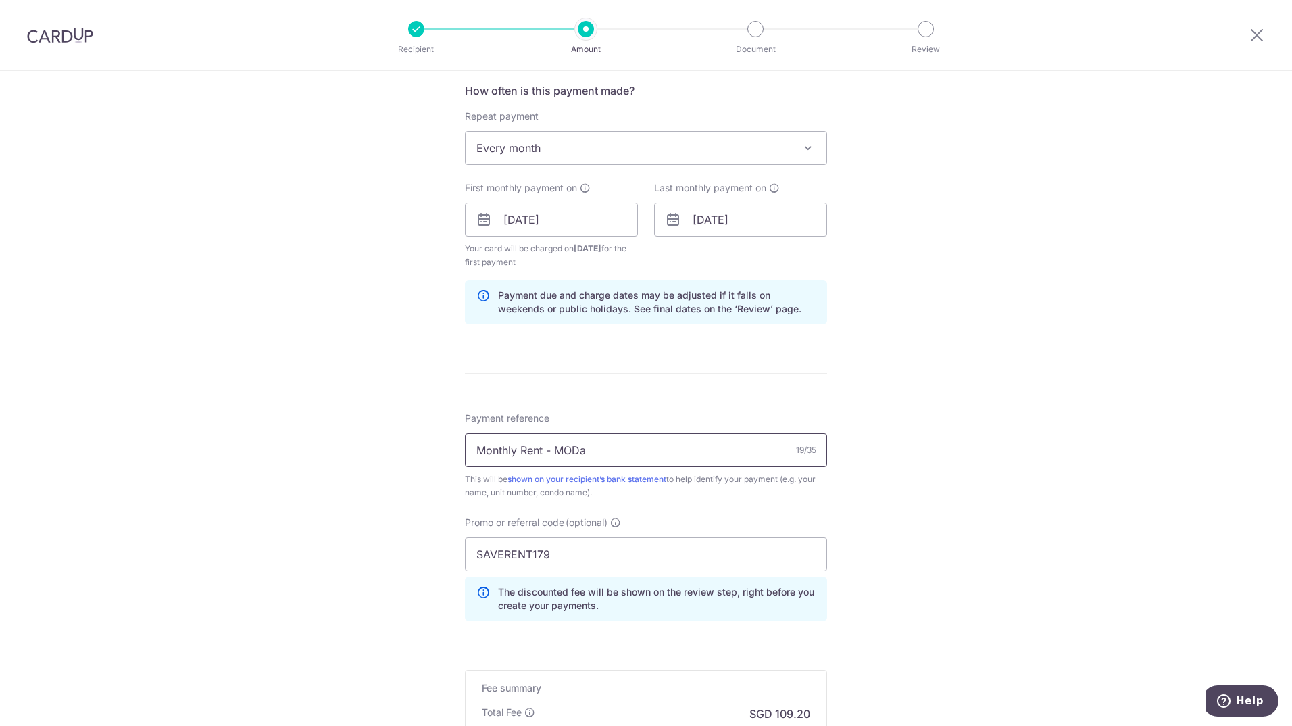
scroll to position [631, 0]
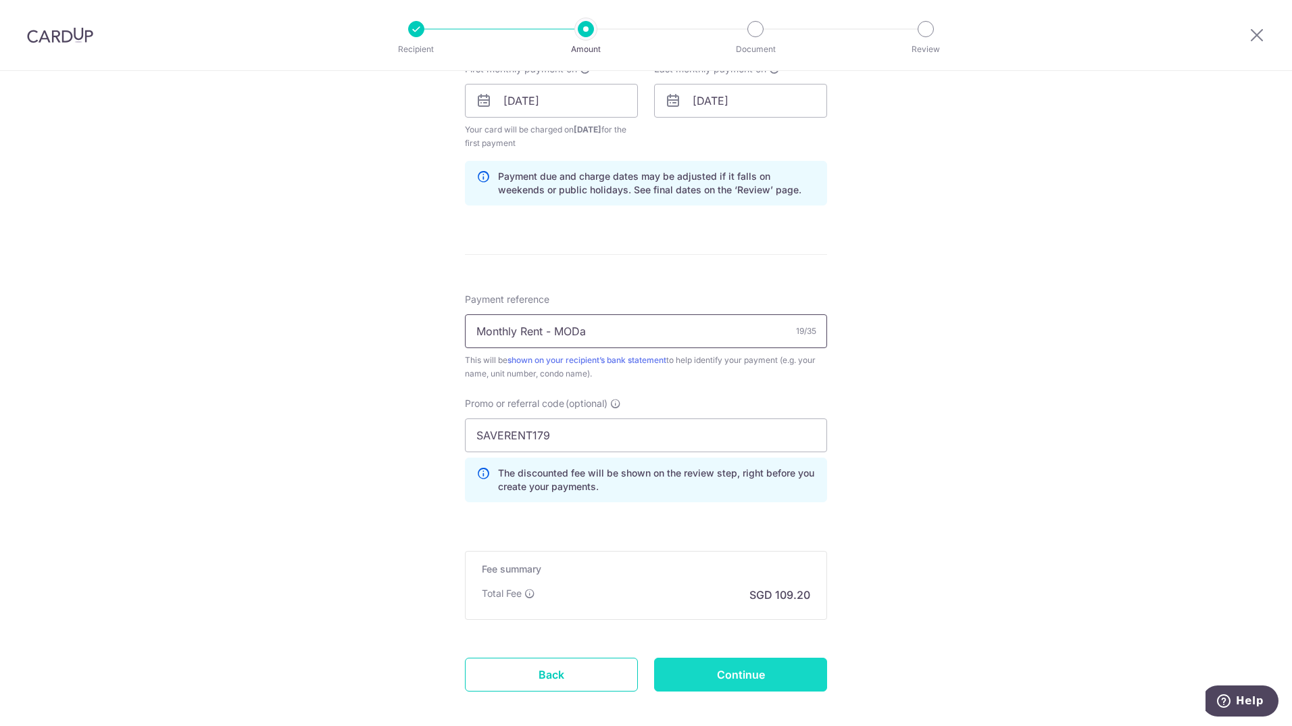
type input "Monthly Rent - MODa"
click at [727, 670] on input "Continue" at bounding box center [740, 675] width 173 height 34
type input "Create Schedule"
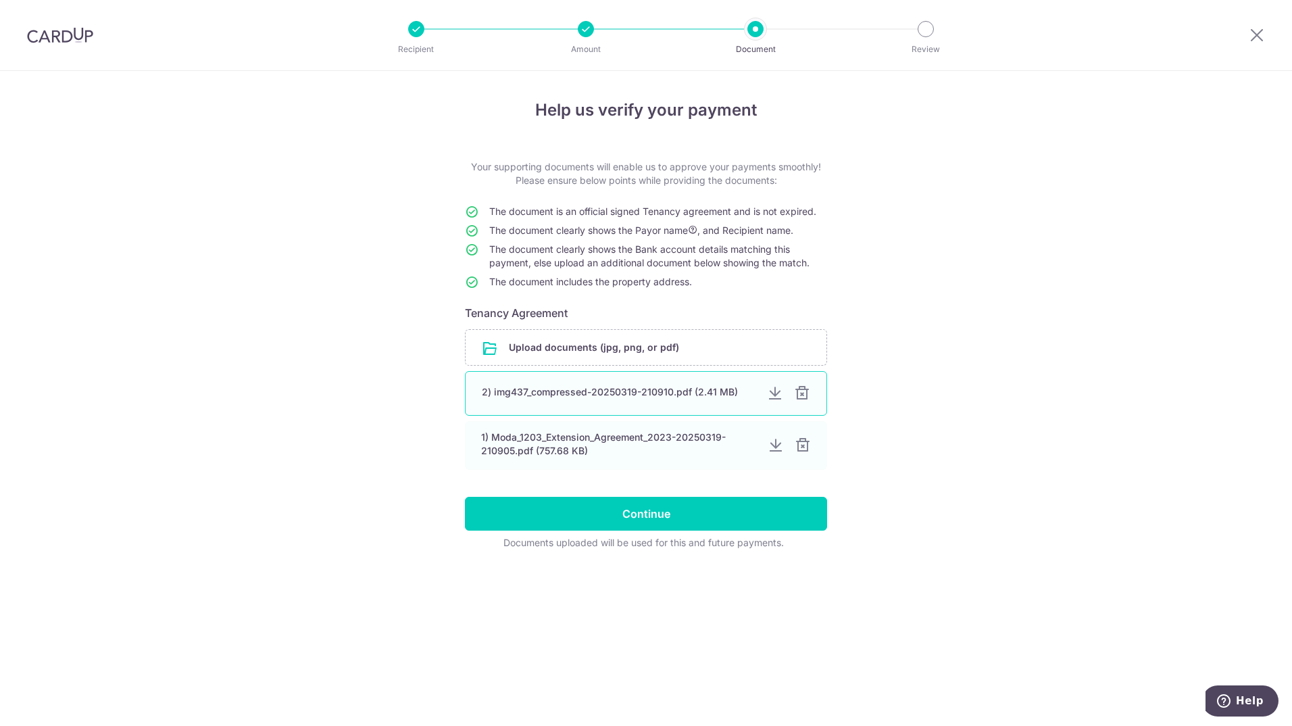
click at [772, 397] on div at bounding box center [775, 393] width 16 height 16
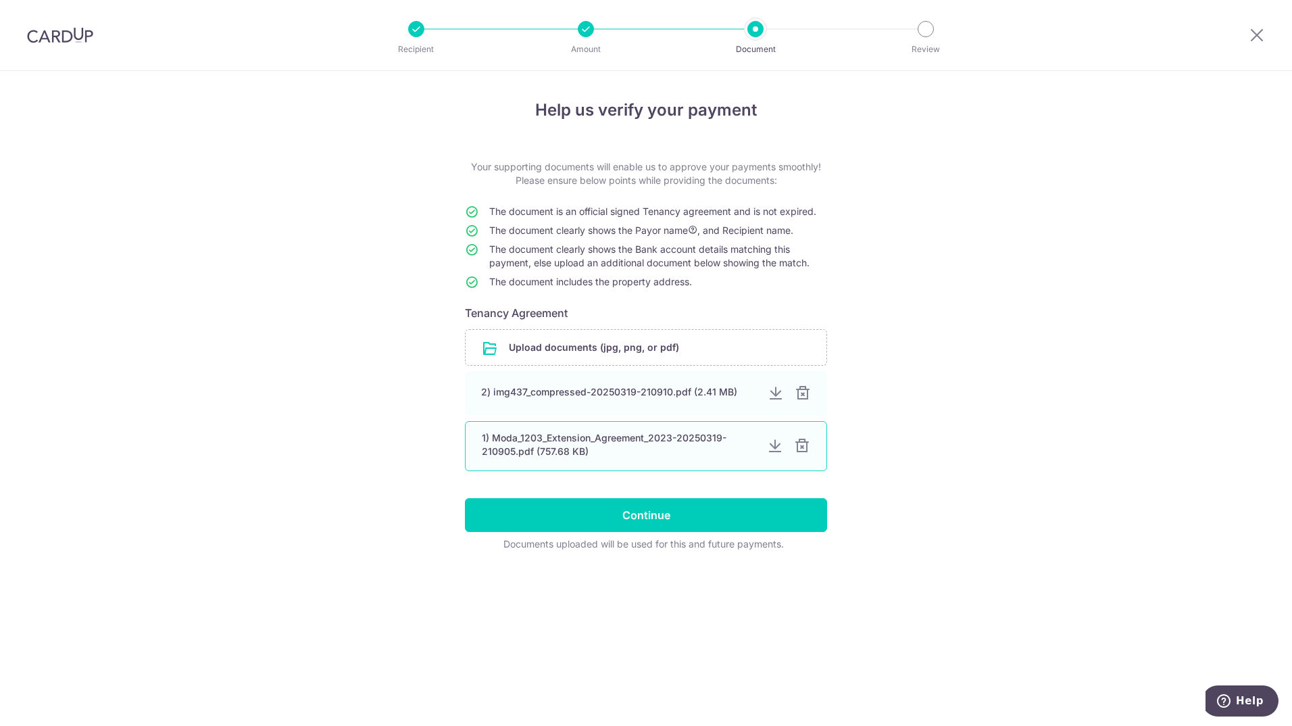
click at [776, 447] on div at bounding box center [775, 446] width 16 height 16
click at [806, 443] on div at bounding box center [802, 446] width 16 height 16
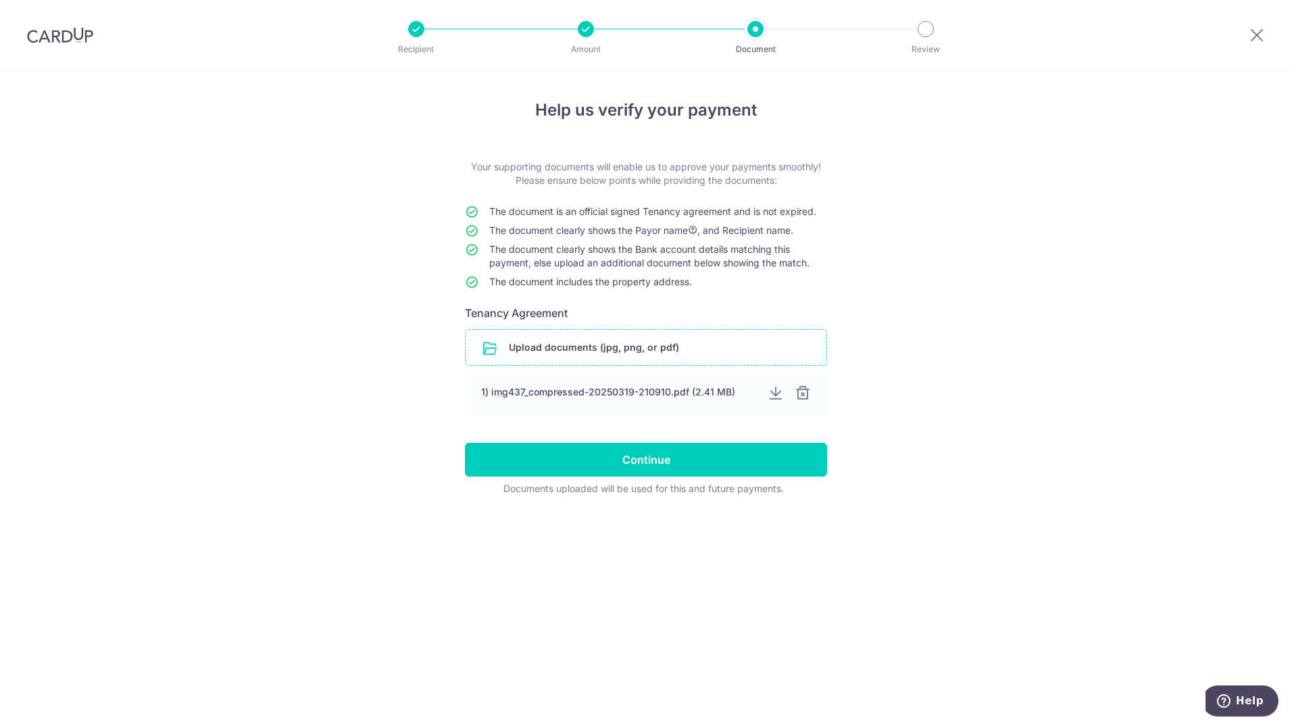
click at [620, 349] on input "file" at bounding box center [646, 347] width 361 height 35
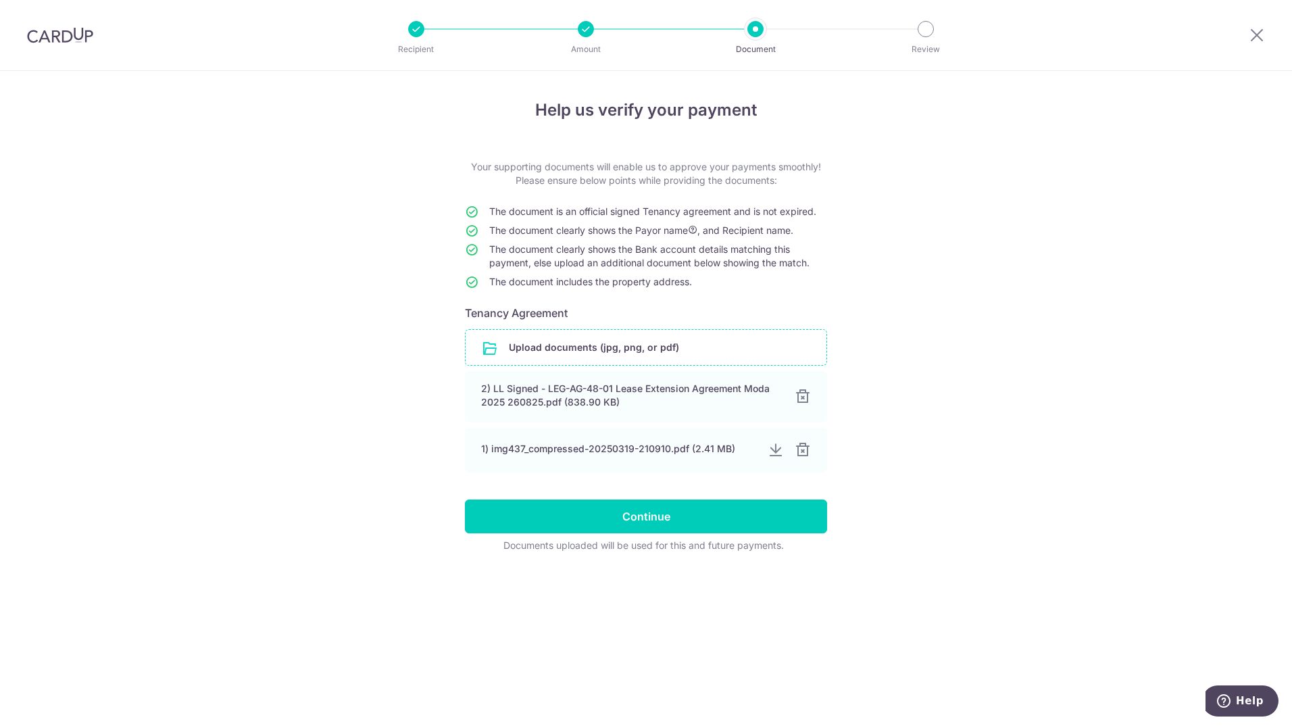
click at [627, 347] on input "file" at bounding box center [646, 347] width 361 height 35
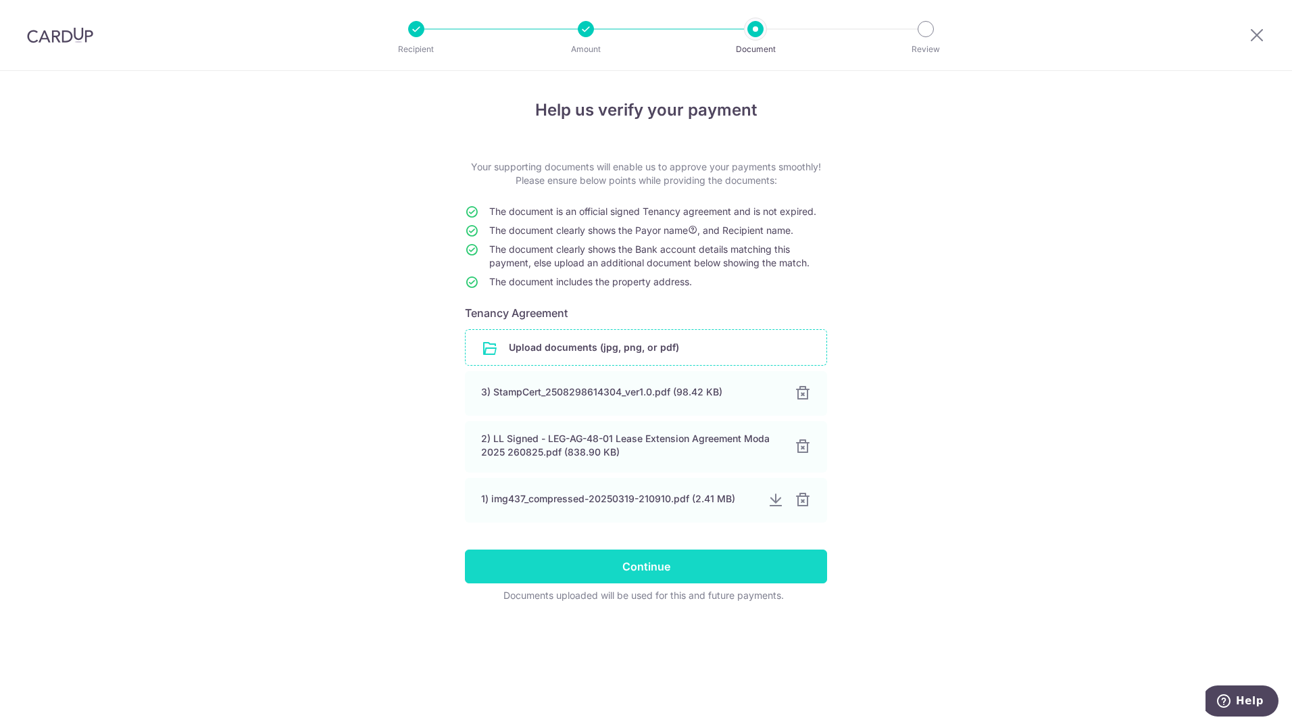
click at [633, 575] on input "Continue" at bounding box center [646, 566] width 362 height 34
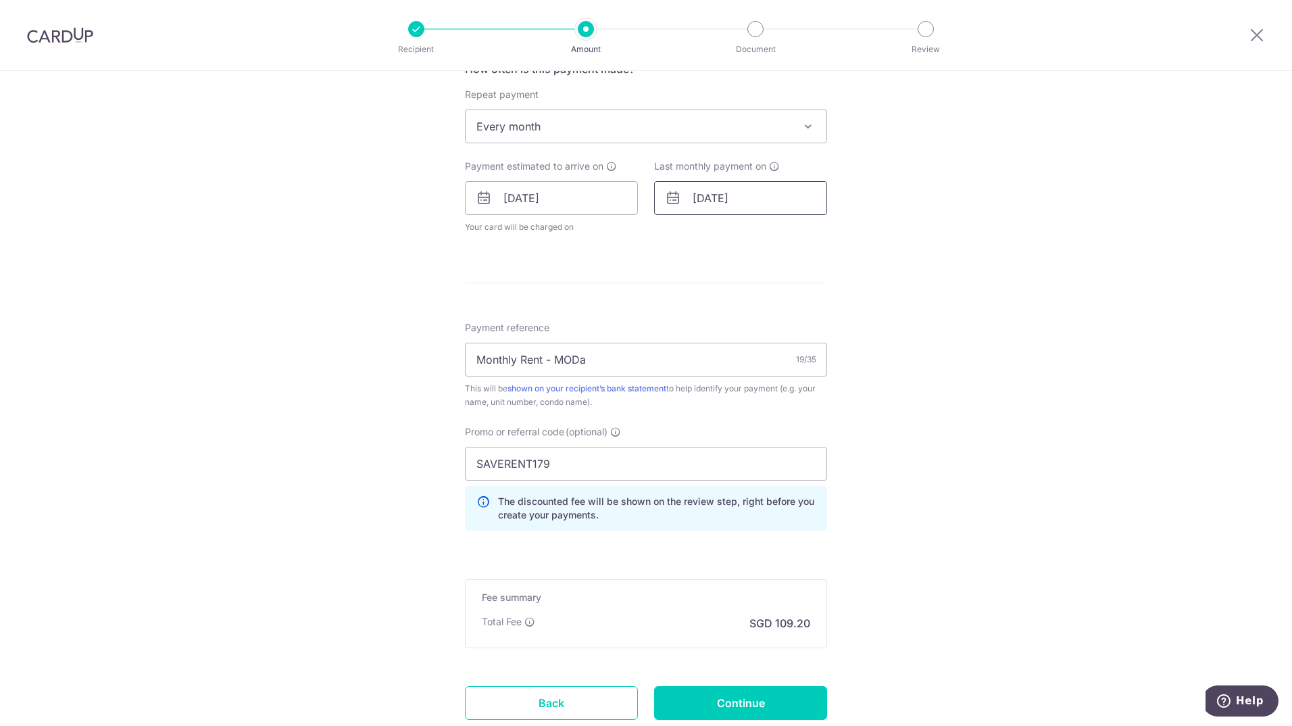
scroll to position [541, 0]
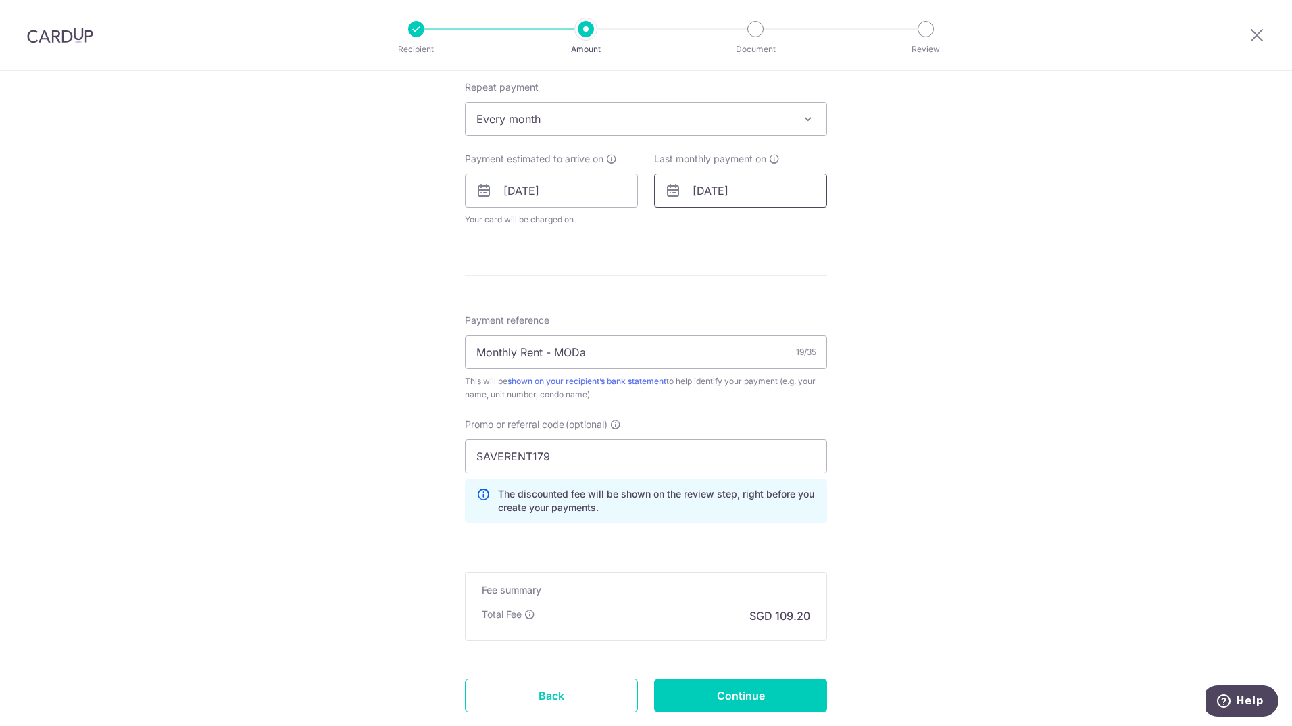
click at [747, 195] on input "[DATE]" at bounding box center [740, 191] width 173 height 34
click at [677, 226] on link "Prev" at bounding box center [679, 227] width 16 height 16
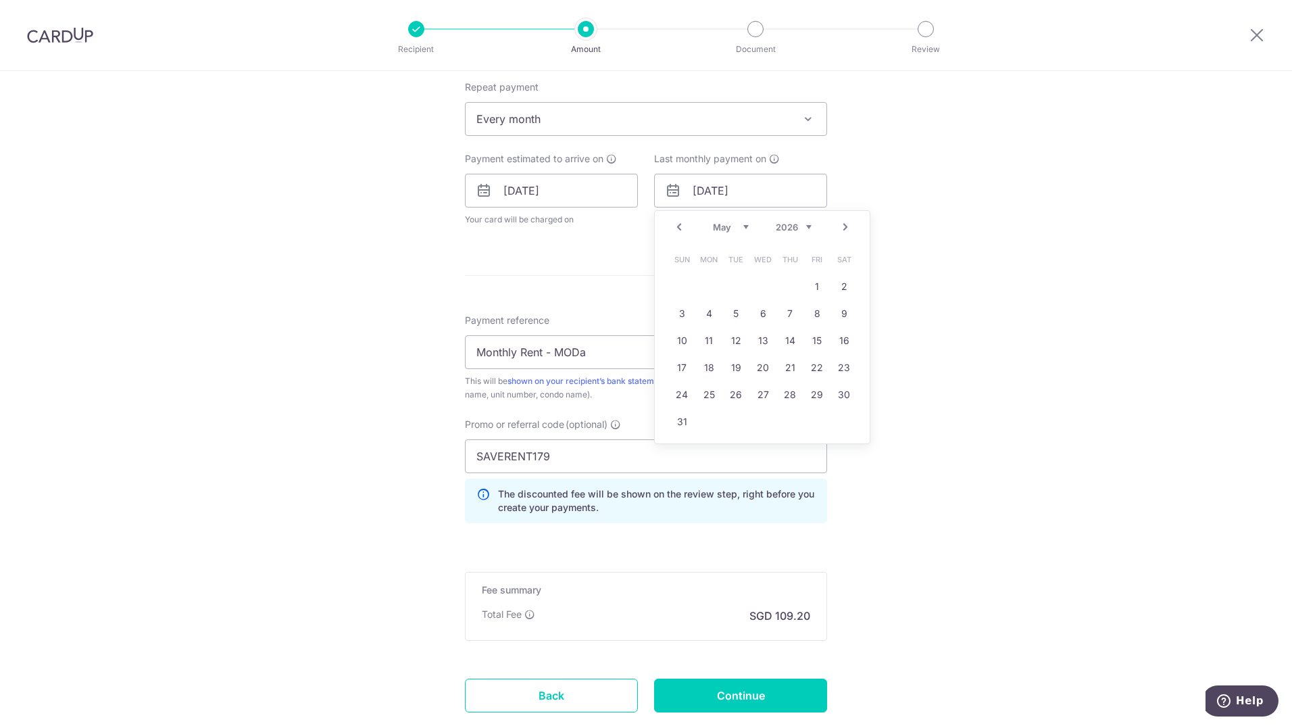
click at [677, 226] on link "Prev" at bounding box center [679, 227] width 16 height 16
click at [847, 365] on link "24" at bounding box center [844, 368] width 22 height 22
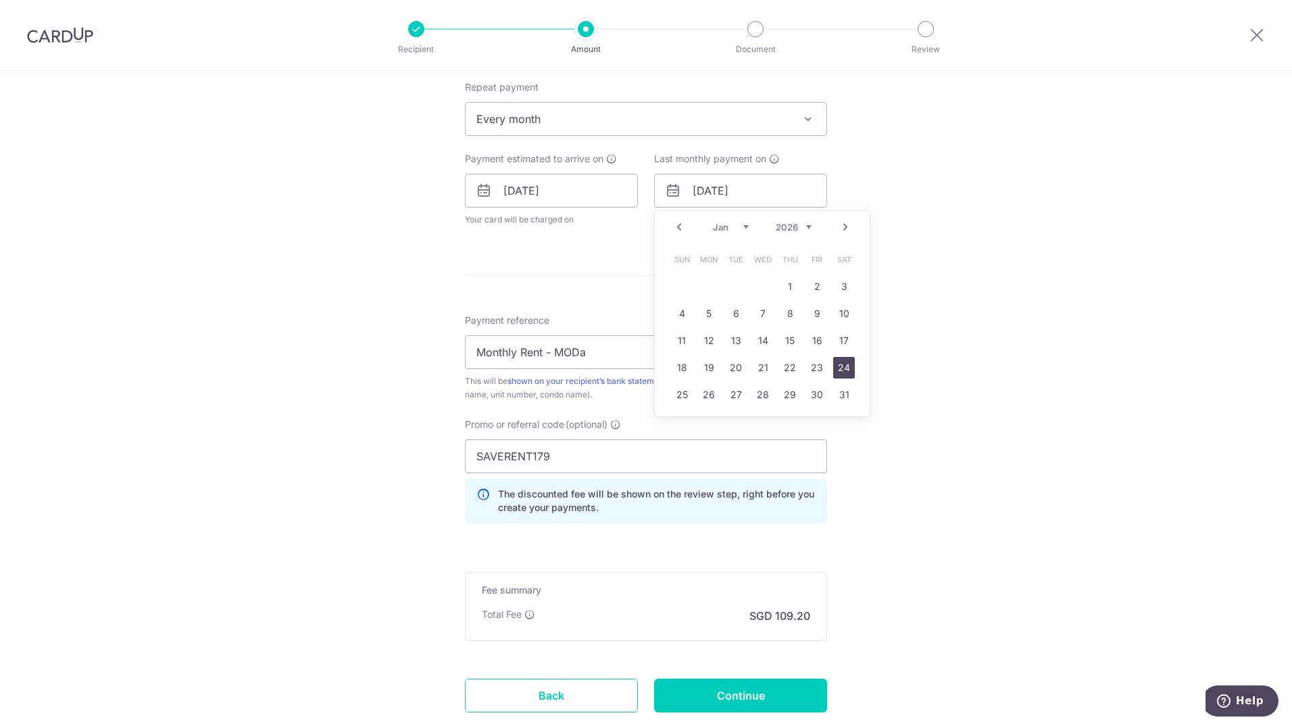
type input "[DATE]"
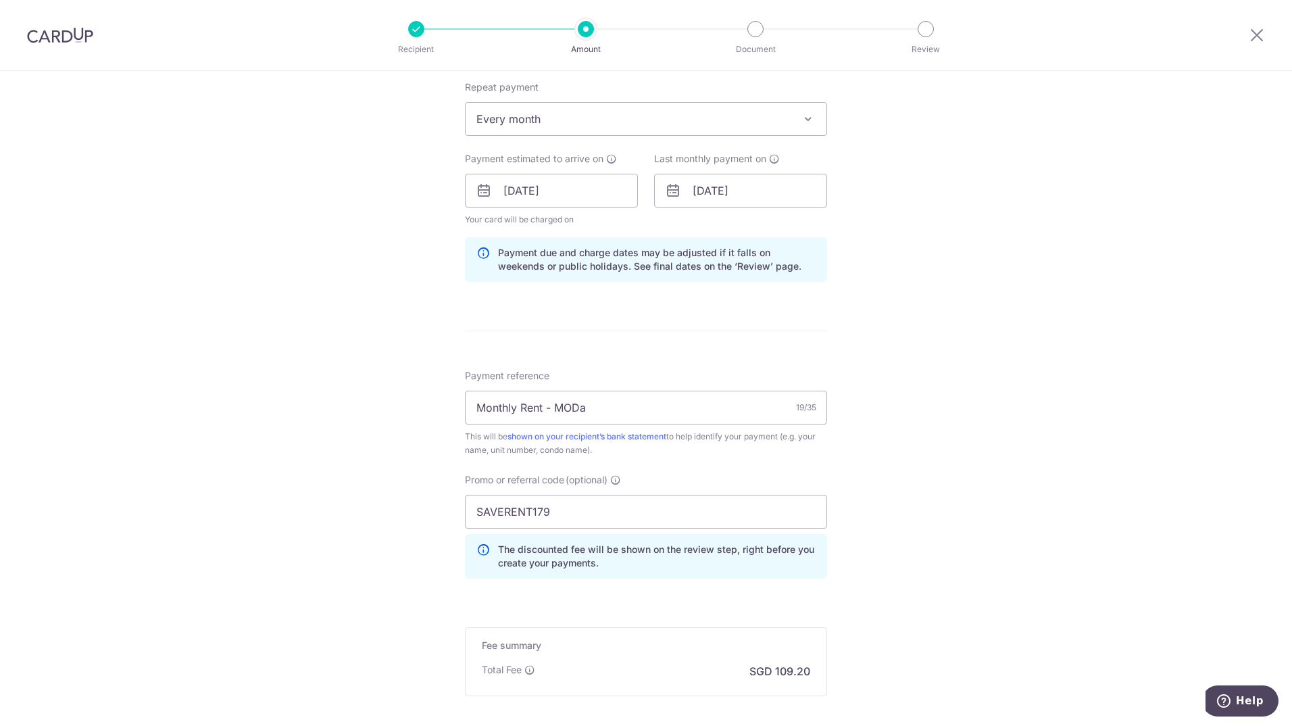
click at [894, 314] on div "Tell us more about your payment Enter payment amount SGD 4,200.00 4200.00 Selec…" at bounding box center [646, 199] width 1292 height 1339
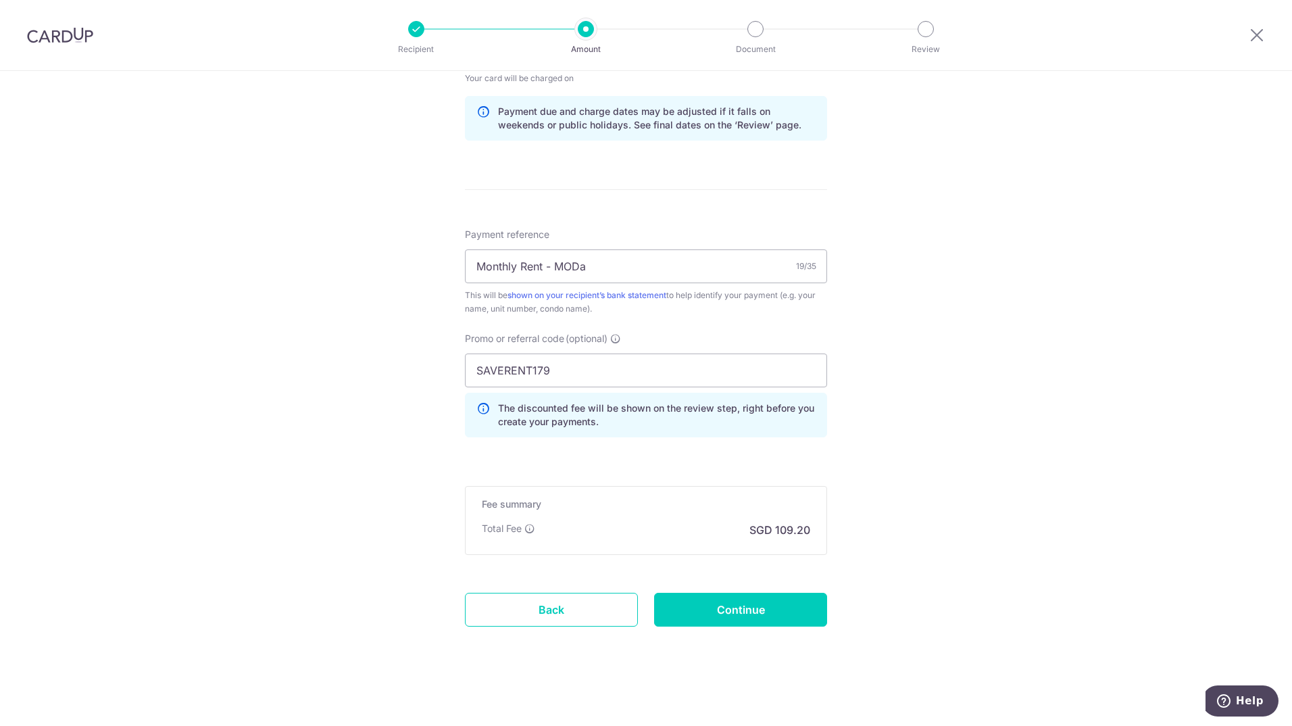
scroll to position [684, 0]
click at [732, 614] on input "Continue" at bounding box center [740, 608] width 173 height 34
type input "Update Schedule"
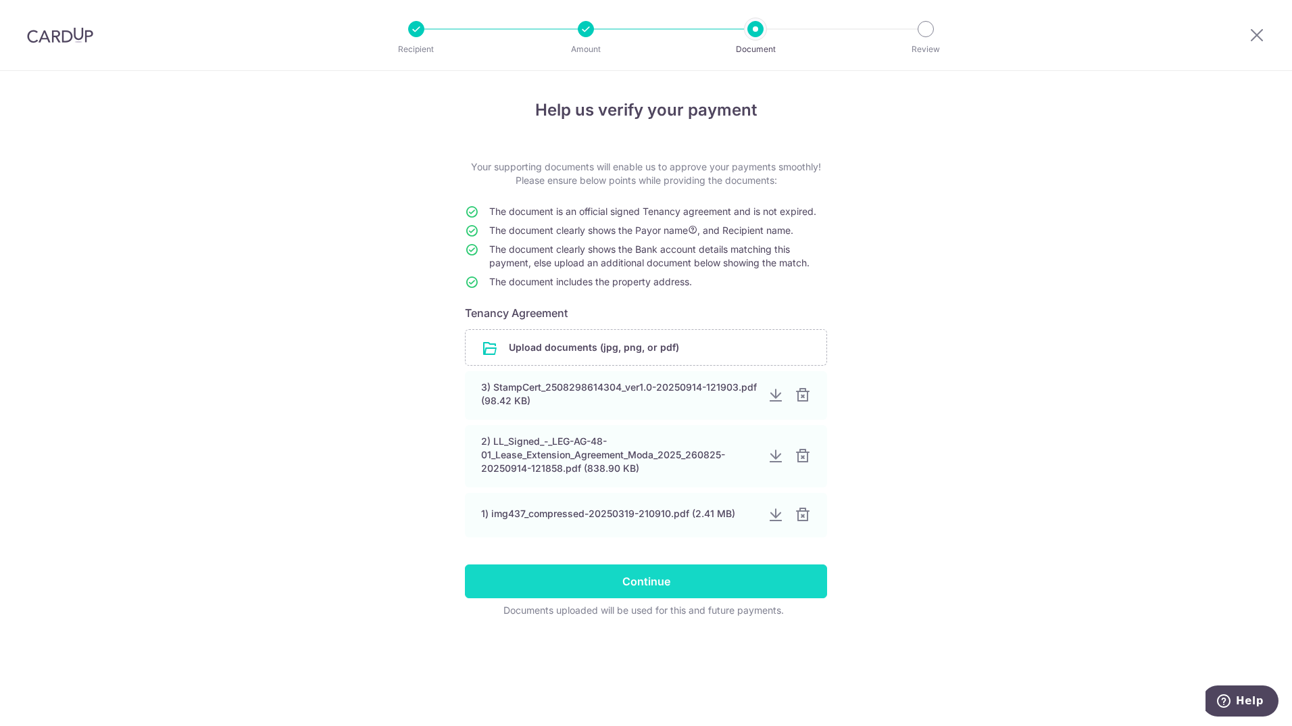
click at [742, 591] on input "Continue" at bounding box center [646, 581] width 362 height 34
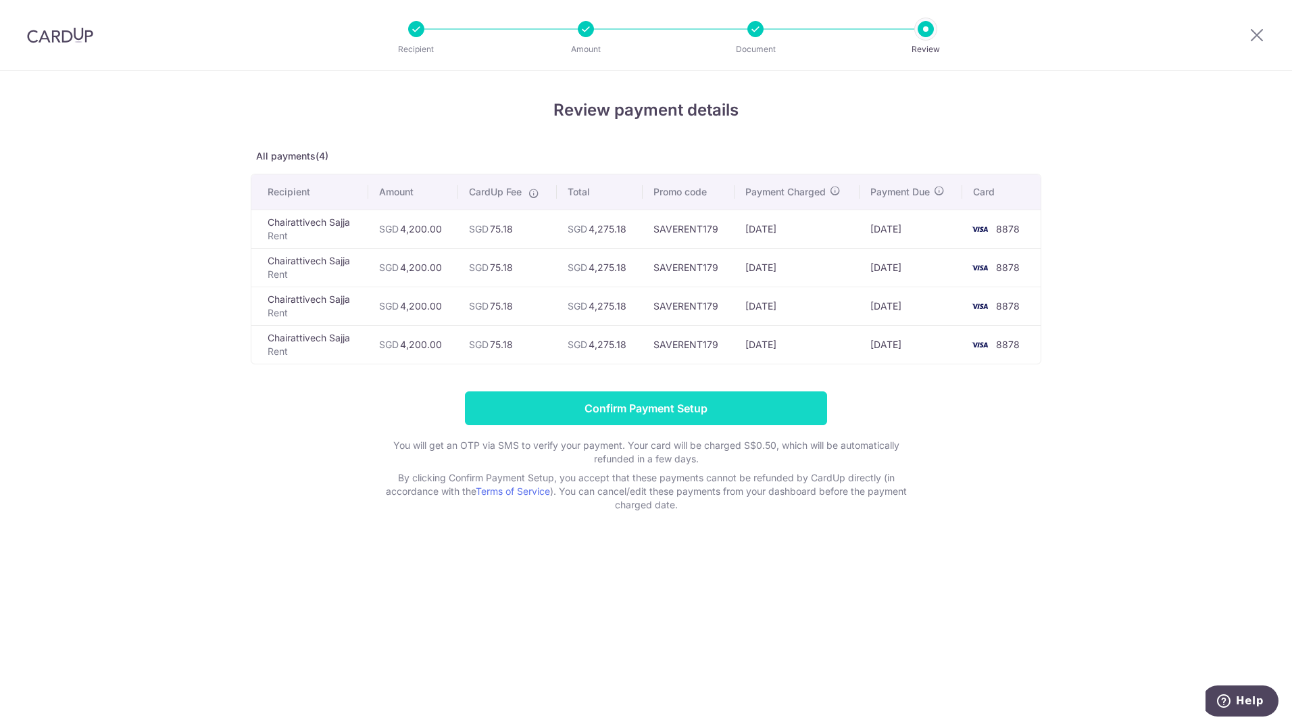
click at [679, 402] on input "Confirm Payment Setup" at bounding box center [646, 408] width 362 height 34
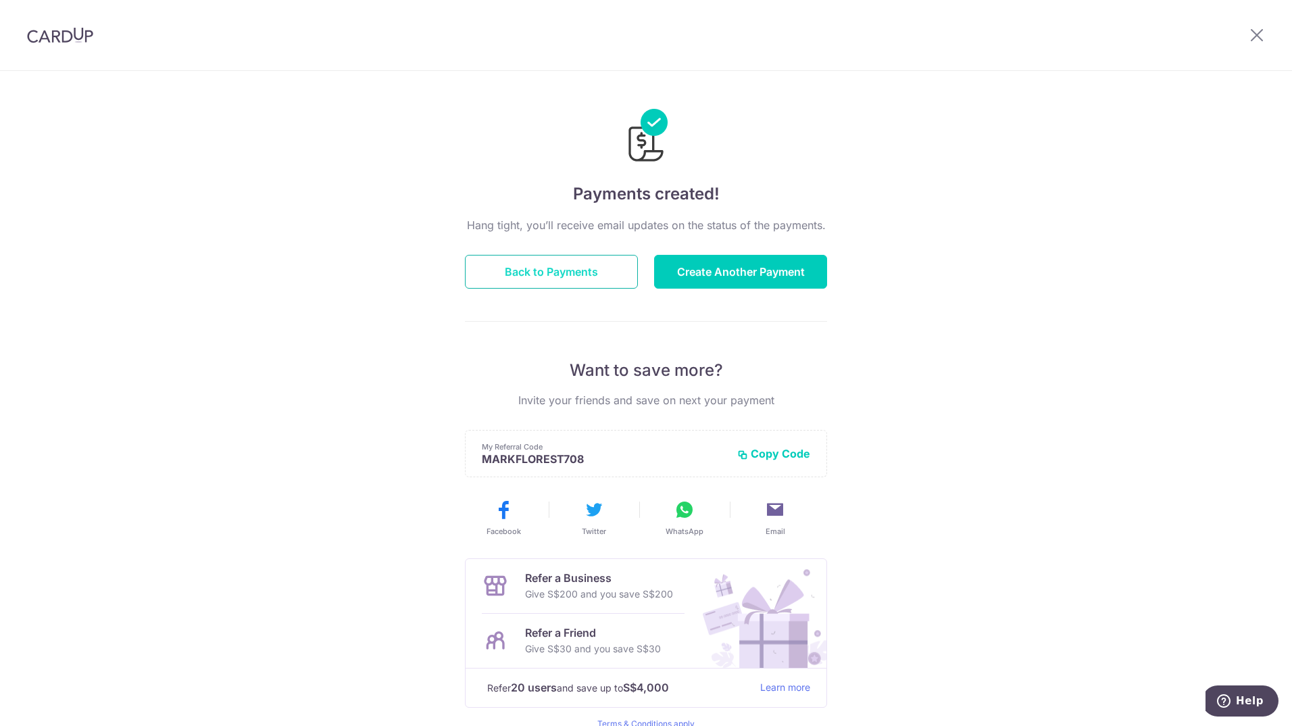
click at [602, 274] on button "Back to Payments" at bounding box center [551, 272] width 173 height 34
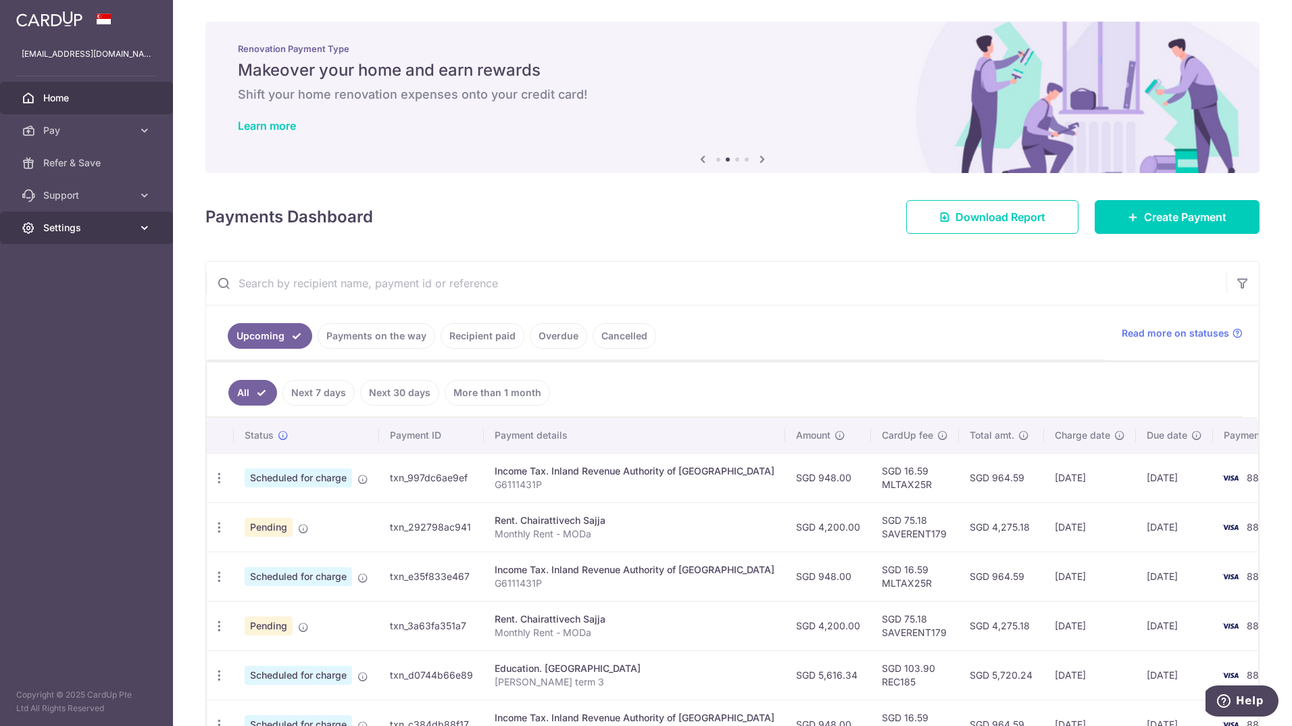
click at [149, 226] on icon at bounding box center [145, 228] width 14 height 14
click at [72, 293] on span "Logout" at bounding box center [87, 293] width 89 height 14
